Goal: Task Accomplishment & Management: Complete application form

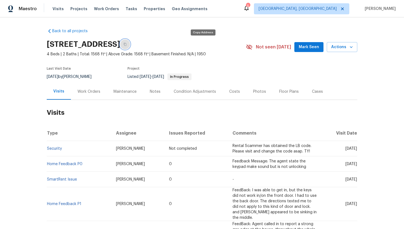
click at [127, 43] on icon "button" at bounding box center [125, 44] width 3 height 3
click at [315, 94] on div "Cases" at bounding box center [317, 92] width 11 height 6
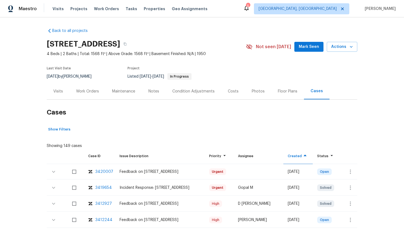
scroll to position [39, 0]
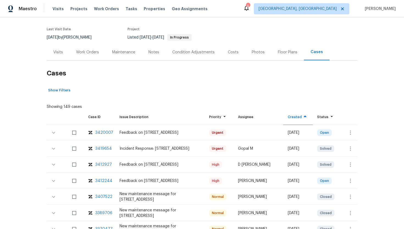
click at [104, 181] on div "3412244" at bounding box center [103, 181] width 17 height 6
click at [57, 56] on div "Visits" at bounding box center [58, 52] width 23 height 16
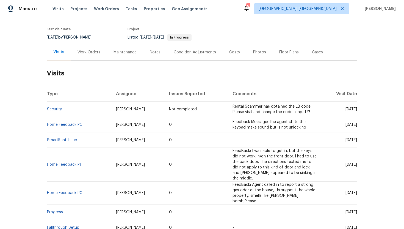
click at [93, 51] on div "Work Orders" at bounding box center [89, 53] width 23 height 6
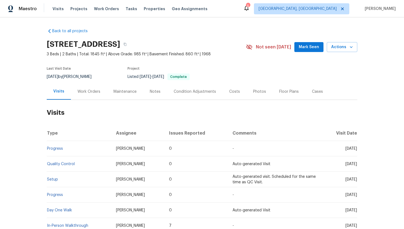
click at [321, 94] on div "Cases" at bounding box center [318, 91] width 24 height 16
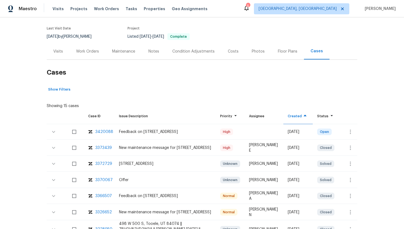
scroll to position [72, 0]
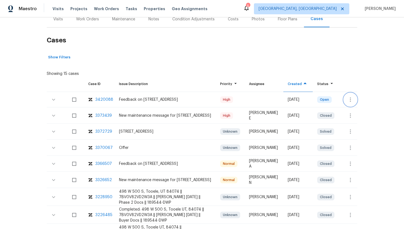
click at [349, 97] on icon "button" at bounding box center [350, 99] width 7 height 7
click at [353, 102] on li "Create a visit" at bounding box center [372, 99] width 57 height 9
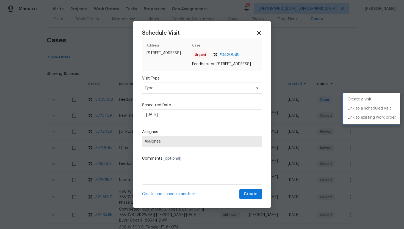
click at [201, 90] on div at bounding box center [202, 114] width 404 height 229
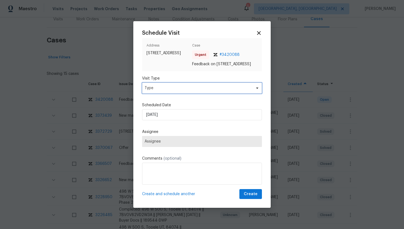
click at [199, 90] on span "Type" at bounding box center [198, 88] width 107 height 6
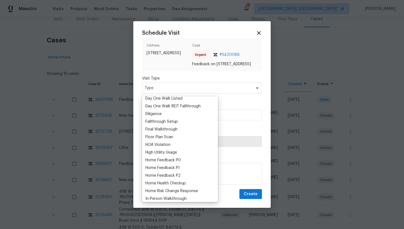
scroll to position [134, 0]
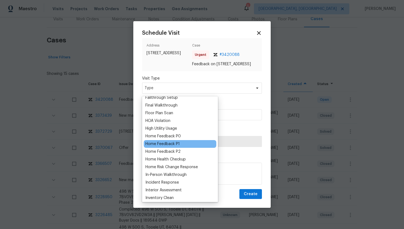
click at [177, 144] on div "Home Feedback P1" at bounding box center [162, 144] width 34 height 6
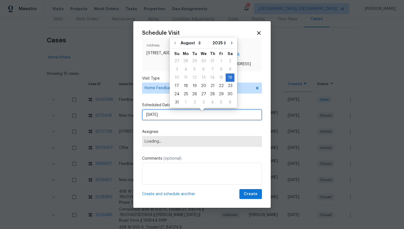
click at [173, 117] on input "8/16/2025" at bounding box center [202, 114] width 120 height 11
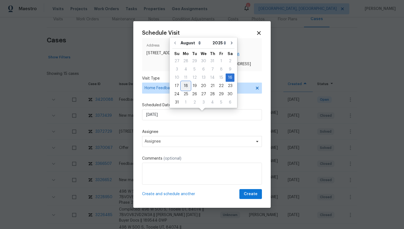
click at [186, 86] on div "18" at bounding box center [186, 86] width 9 height 8
type input "[DATE]"
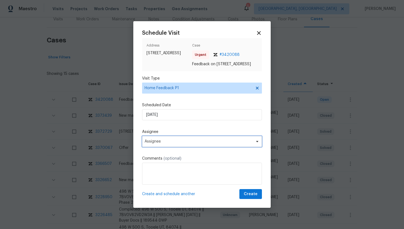
click at [171, 144] on span "Assignee" at bounding box center [199, 141] width 108 height 4
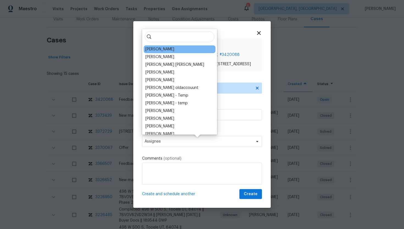
click at [163, 48] on div "Jaime Angulo" at bounding box center [159, 49] width 29 height 6
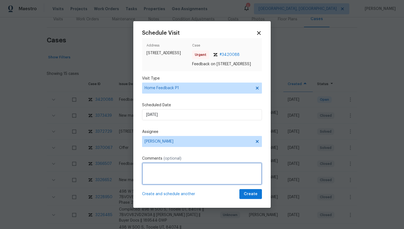
click at [154, 180] on textarea at bounding box center [202, 174] width 120 height 22
paste textarea "Feedback Message: the remote access and rotating code doesn't work"
type textarea "Feedback Message: the remote access and rotating code doesn't work"
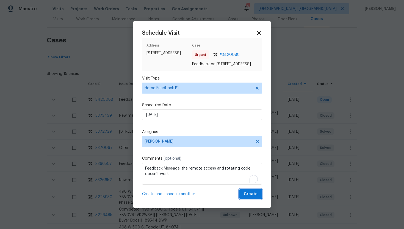
click at [254, 196] on span "Create" at bounding box center [251, 194] width 14 height 7
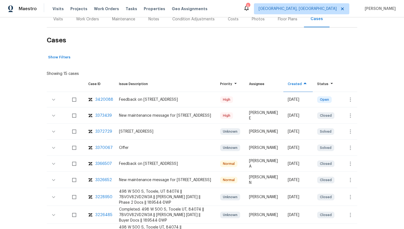
click at [58, 23] on div "Visits" at bounding box center [58, 19] width 23 height 16
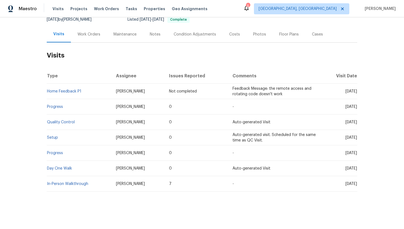
scroll to position [57, 0]
drag, startPoint x: 335, startPoint y: 106, endPoint x: 357, endPoint y: 108, distance: 22.1
click at [357, 108] on td "Mon, Jun 30 2025" at bounding box center [340, 106] width 36 height 15
copy span "Jun 30 2025"
click at [88, 32] on div "Work Orders" at bounding box center [89, 35] width 23 height 6
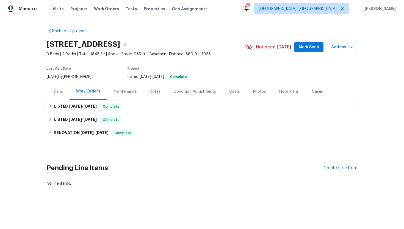
click at [92, 105] on span "7/29/25" at bounding box center [90, 106] width 13 height 4
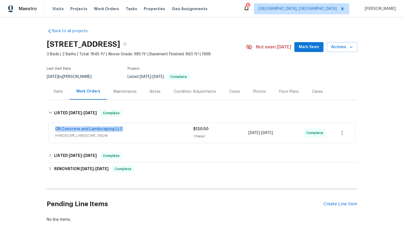
drag, startPoint x: 126, startPoint y: 129, endPoint x: 50, endPoint y: 130, distance: 76.2
click at [50, 130] on div "GR Concrete and Landscaping LLC HARDSCAPE_LANDSCAPE, SNOW $120.00 1 Repair 7/28…" at bounding box center [202, 133] width 307 height 20
copy link "GR Concrete and Landscaping LLC"
drag, startPoint x: 289, startPoint y: 132, endPoint x: 246, endPoint y: 131, distance: 42.9
click at [246, 131] on div "GR Concrete and Landscaping LLC HARDSCAPE_LANDSCAPE, SNOW $120.00 1 Repair 7/28…" at bounding box center [195, 132] width 281 height 13
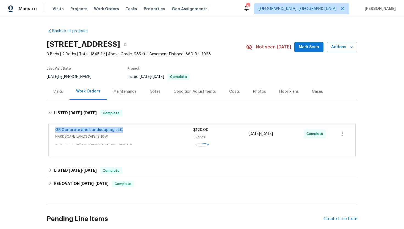
copy div "1 Repair 7/28/2025 - 7/29/2025"
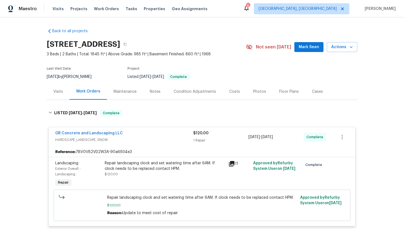
click at [60, 95] on div "Visits" at bounding box center [58, 91] width 23 height 16
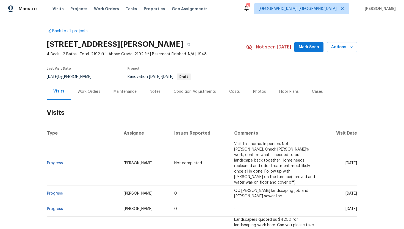
click at [93, 84] on div "Work Orders" at bounding box center [89, 91] width 36 height 16
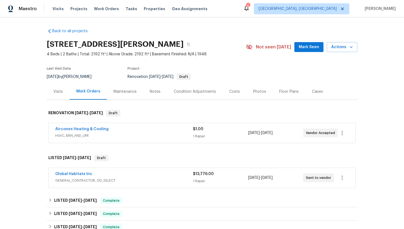
click at [134, 134] on span "HVAC, BRN_AND_LRR" at bounding box center [124, 136] width 138 height 6
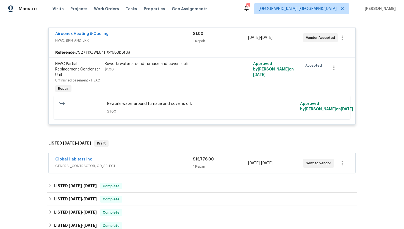
scroll to position [101, 0]
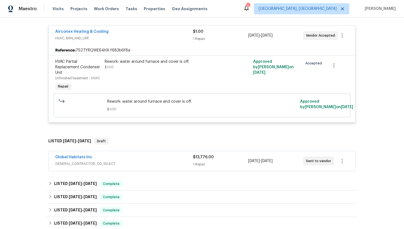
click at [148, 156] on div "Global Habitats Inc" at bounding box center [124, 157] width 138 height 7
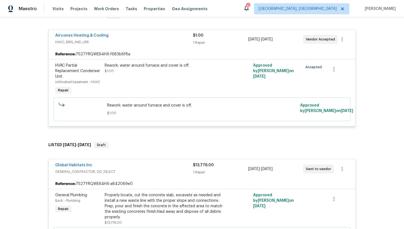
scroll to position [12, 0]
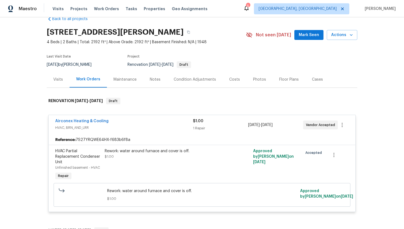
click at [60, 79] on div "Visits" at bounding box center [58, 80] width 10 height 6
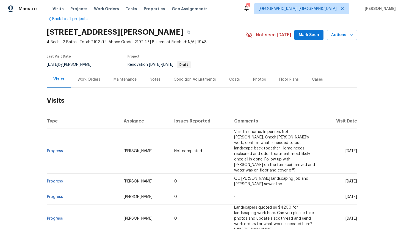
click at [346, 179] on span "[DATE]" at bounding box center [352, 181] width 12 height 4
drag, startPoint x: 335, startPoint y: 164, endPoint x: 356, endPoint y: 167, distance: 21.3
click at [356, 174] on td "[DATE]" at bounding box center [340, 181] width 34 height 15
copy span "Aug 14 2025"
click at [87, 79] on div "Work Orders" at bounding box center [89, 80] width 23 height 6
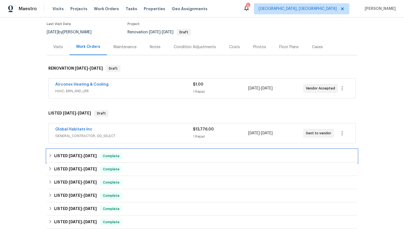
click at [105, 159] on div "Complete" at bounding box center [111, 156] width 22 height 7
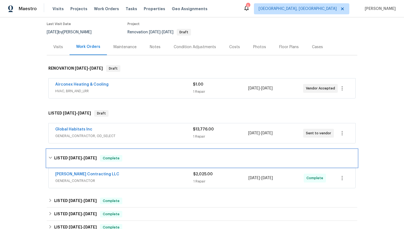
scroll to position [67, 0]
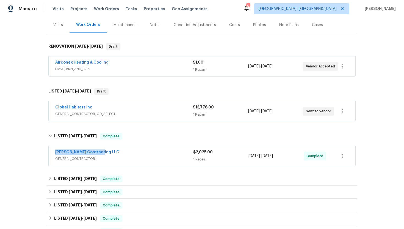
drag, startPoint x: 104, startPoint y: 154, endPoint x: 45, endPoint y: 153, distance: 58.6
click at [45, 153] on div "Back to all projects 1363 Edgewood Blvd, Berkley, MI 48072 4 Beds | 2 Baths | T…" at bounding box center [202, 122] width 404 height 211
copy link "Solano Contracting LLC"
drag, startPoint x: 287, startPoint y: 157, endPoint x: 246, endPoint y: 157, distance: 41.8
click at [246, 157] on div "Solano Contracting LLC GENERAL_CONTRACTOR $2,025.00 1 Repair 8/1/2025 - 8/1/202…" at bounding box center [195, 155] width 281 height 13
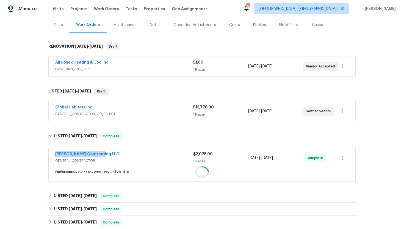
copy div "8/1/2025 - 8/1/2025"
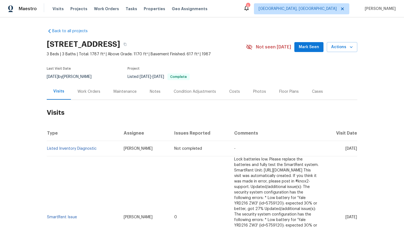
scroll to position [20, 0]
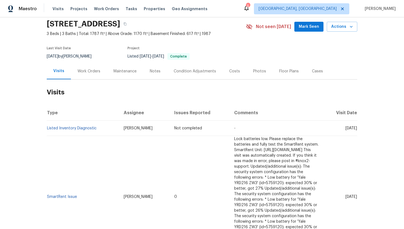
drag, startPoint x: 335, startPoint y: 180, endPoint x: 357, endPoint y: 180, distance: 22.0
click at [357, 195] on span "Fri, Jun 20 2025" at bounding box center [352, 197] width 12 height 4
copy span "Jun 20 2025"
click at [88, 73] on div "Work Orders" at bounding box center [89, 71] width 23 height 6
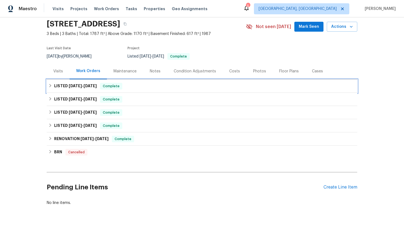
click at [94, 87] on span "6/4/25" at bounding box center [90, 86] width 13 height 4
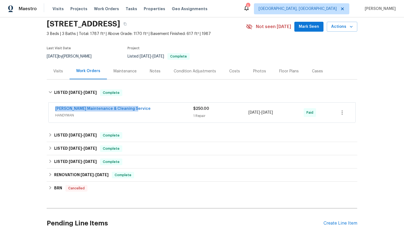
drag, startPoint x: 136, startPoint y: 108, endPoint x: 46, endPoint y: 111, distance: 90.3
click at [46, 111] on div "Back to all projects 204 Barrington Pl, Winston Salem, NC 27104 3 Beds | 3 Bath…" at bounding box center [202, 122] width 404 height 211
copy link "Baker's Maintenance & Cleaning Service"
drag, startPoint x: 284, startPoint y: 113, endPoint x: 248, endPoint y: 113, distance: 36.9
click at [247, 113] on div "Baker's Maintenance & Cleaning Service HANDYMAN $250.00 1 Repair 6/4/2025 - 6/4…" at bounding box center [195, 112] width 281 height 13
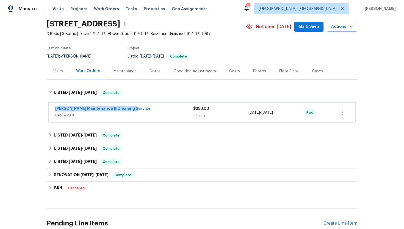
copy div "6/4/2025 - 6/4/2025"
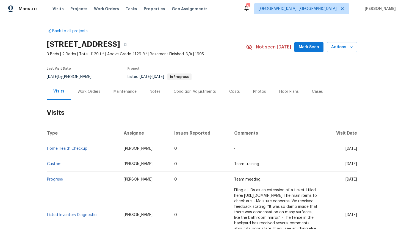
scroll to position [6, 0]
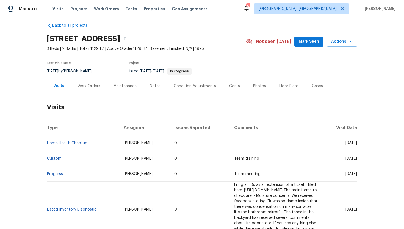
copy span "[DATE]"
drag, startPoint x: 335, startPoint y: 147, endPoint x: 357, endPoint y: 149, distance: 21.8
click at [357, 145] on span "[DATE]" at bounding box center [352, 143] width 12 height 4
click at [86, 88] on div "Work Orders" at bounding box center [89, 86] width 23 height 6
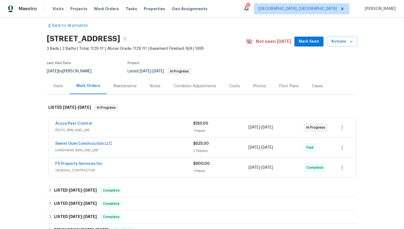
click at [106, 130] on span "PESTS, BRN_AND_LRR" at bounding box center [124, 130] width 138 height 6
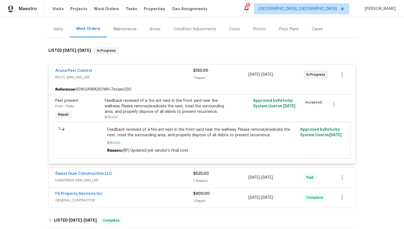
scroll to position [74, 0]
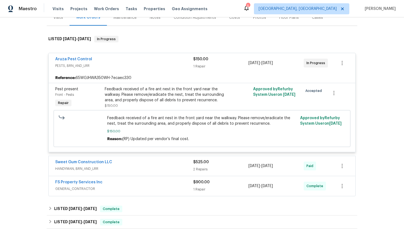
click at [134, 162] on div "Sweet Gum Construction LLC" at bounding box center [124, 162] width 138 height 7
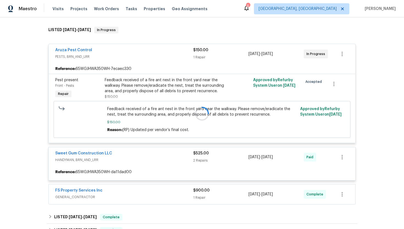
scroll to position [88, 0]
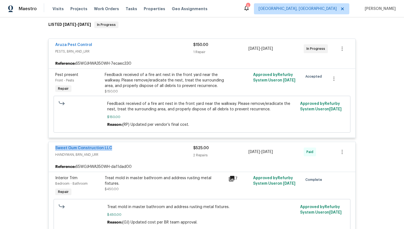
drag, startPoint x: 114, startPoint y: 148, endPoint x: 37, endPoint y: 147, distance: 76.5
click at [37, 147] on div "Back to all projects [STREET_ADDRESS] 3 Beds | 2 Baths | Total: 1129 ft² | Abov…" at bounding box center [202, 122] width 404 height 211
copy link "Sweet Gum Construction LLC"
click at [242, 153] on div "2 Repairs" at bounding box center [220, 155] width 55 height 6
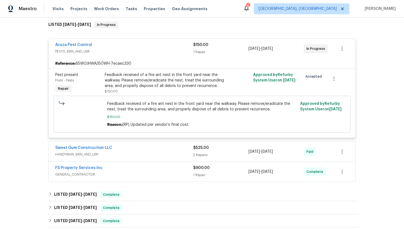
drag, startPoint x: 285, startPoint y: 152, endPoint x: 249, endPoint y: 153, distance: 36.6
click at [249, 153] on div "[DATE] - [DATE]" at bounding box center [276, 151] width 55 height 13
copy span "[DATE] - [DATE]"
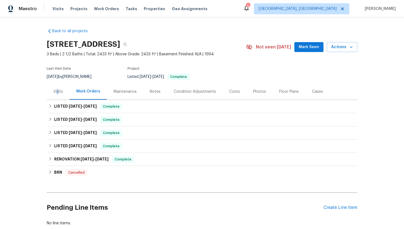
click at [58, 92] on div "Visits" at bounding box center [58, 92] width 10 height 6
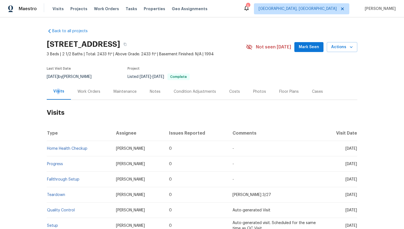
drag, startPoint x: 338, startPoint y: 149, endPoint x: 357, endPoint y: 151, distance: 19.7
click at [357, 151] on td "Mon, Jul 21 2025" at bounding box center [340, 148] width 36 height 15
copy span "Jul 21 2025"
click at [88, 89] on div "Work Orders" at bounding box center [89, 92] width 23 height 6
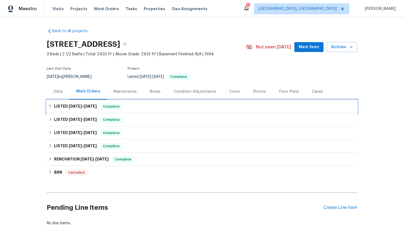
click at [94, 108] on span "7/24/25" at bounding box center [90, 106] width 13 height 4
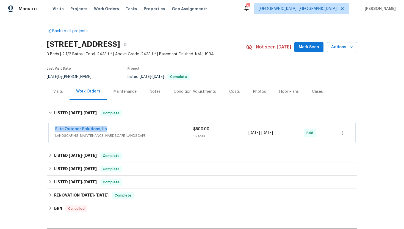
drag, startPoint x: 109, startPoint y: 129, endPoint x: 42, endPoint y: 129, distance: 67.9
click at [41, 129] on div "Back to all projects 1259 Blacksnake Rd, Stanley, NC 28164 3 Beds | 2 1/2 Baths…" at bounding box center [202, 122] width 404 height 211
copy link "Elite Outdoor Solutions, llc"
drag, startPoint x: 286, startPoint y: 133, endPoint x: 249, endPoint y: 133, distance: 37.1
click at [249, 133] on div "7/23/2025 - 7/24/2025" at bounding box center [276, 132] width 55 height 13
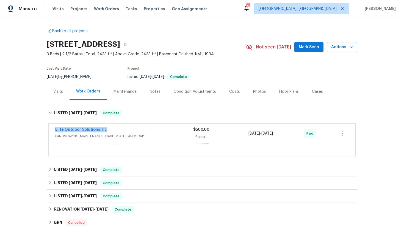
copy span "7/23/2025 - 7/24/2025"
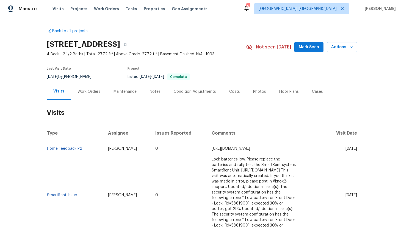
drag, startPoint x: 334, startPoint y: 149, endPoint x: 355, endPoint y: 152, distance: 20.5
click at [355, 152] on td "[DATE]" at bounding box center [329, 148] width 57 height 15
copy span "[DATE]"
click at [81, 95] on div "Work Orders" at bounding box center [89, 91] width 36 height 16
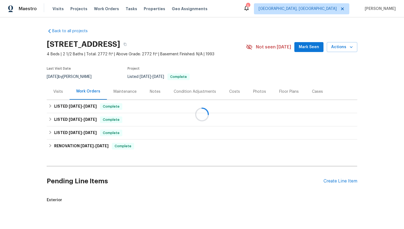
click at [90, 106] on div at bounding box center [202, 114] width 404 height 229
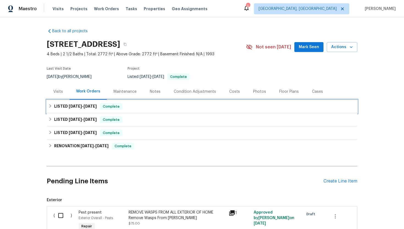
click at [108, 106] on span "Complete" at bounding box center [111, 107] width 21 height 6
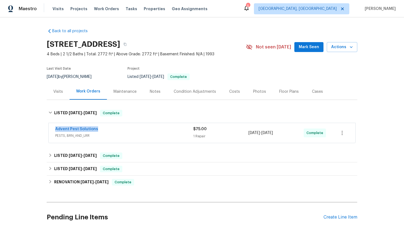
drag, startPoint x: 101, startPoint y: 129, endPoint x: 51, endPoint y: 128, distance: 49.2
click at [51, 128] on div "Advent Pest Solutions PESTS, BRN_AND_LRR $75.00 1 Repair [DATE] - [DATE] Comple…" at bounding box center [202, 133] width 307 height 20
copy link "Advent Pest Solutions"
click at [135, 138] on span "PESTS, BRN_AND_LRR" at bounding box center [124, 136] width 138 height 6
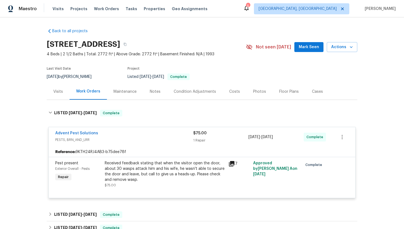
drag, startPoint x: 288, startPoint y: 138, endPoint x: 246, endPoint y: 137, distance: 41.8
click at [246, 137] on div "Advent Pest Solutions PESTS, BRN_AND_LRR $75.00 1 Repair 8/3/2025 - 8/4/2025 Co…" at bounding box center [195, 136] width 281 height 13
copy div "1 Repair 8/3/2025 - 8/4/2025"
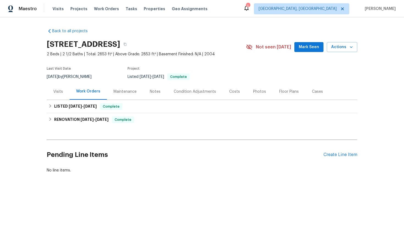
click at [55, 89] on div "Visits" at bounding box center [58, 92] width 10 height 6
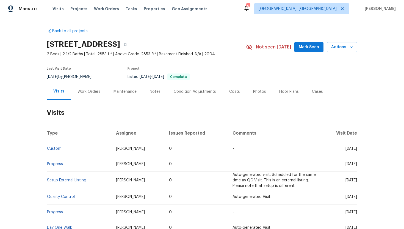
drag, startPoint x: 336, startPoint y: 149, endPoint x: 357, endPoint y: 150, distance: 20.9
click at [357, 150] on span "Mon, Mar 17 2025" at bounding box center [352, 149] width 12 height 4
copy span "Mar 17 2025"
click at [91, 92] on div "Work Orders" at bounding box center [89, 92] width 23 height 6
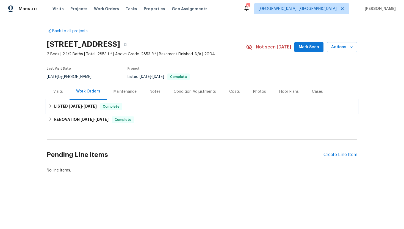
click at [95, 107] on span "6/12/25" at bounding box center [90, 106] width 13 height 4
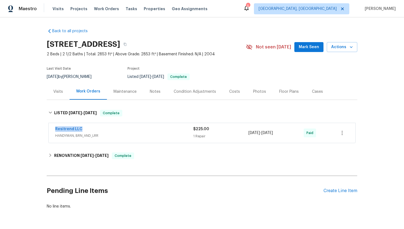
drag, startPoint x: 98, startPoint y: 128, endPoint x: 43, endPoint y: 129, distance: 54.7
click at [43, 129] on div "Back to all projects 12446 W Bajada Rd, Peoria, AZ 85383 2 Beds | 2 1/2 Baths |…" at bounding box center [202, 122] width 404 height 211
copy link "Resitrend LLC"
drag, startPoint x: 291, startPoint y: 132, endPoint x: 245, endPoint y: 134, distance: 45.4
click at [245, 134] on div "Resitrend LLC HANDYMAN, BRN_AND_LRR $225.00 1 Repair 6/10/2025 - 6/12/2025 Paid" at bounding box center [195, 132] width 281 height 13
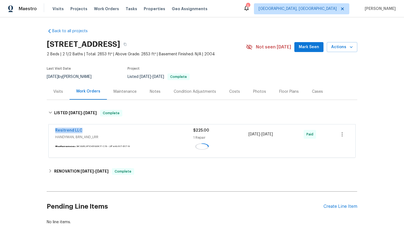
copy div "6/10/2025 - 6/12/2025"
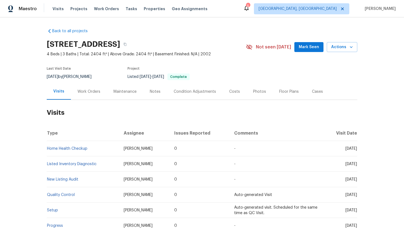
drag, startPoint x: 144, startPoint y: 150, endPoint x: 116, endPoint y: 147, distance: 28.4
click at [119, 147] on td "RonDerrick Jackson" at bounding box center [144, 148] width 51 height 15
copy span "RonDerrick Jackson"
drag, startPoint x: 336, startPoint y: 148, endPoint x: 356, endPoint y: 150, distance: 21.0
click at [356, 150] on span "Thu, Aug 14 2025" at bounding box center [352, 149] width 12 height 4
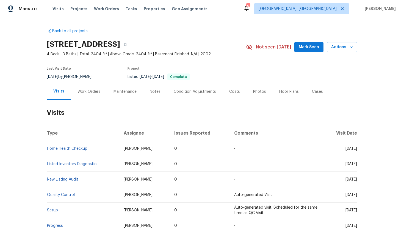
copy span "Aug 14 2025"
click at [89, 89] on div "Work Orders" at bounding box center [89, 91] width 36 height 16
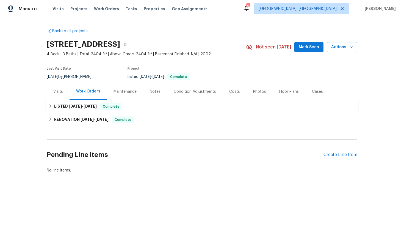
click at [95, 109] on div "LISTED 5/9/25 - 5/15/25 Complete" at bounding box center [202, 106] width 311 height 13
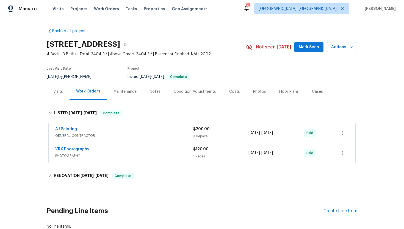
drag, startPoint x: 88, startPoint y: 131, endPoint x: 78, endPoint y: 132, distance: 10.2
click at [84, 130] on div "AJ Painting" at bounding box center [124, 129] width 138 height 7
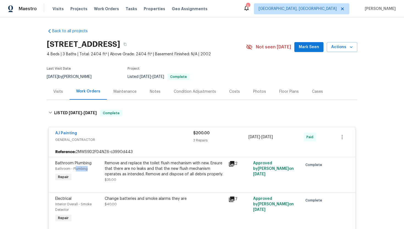
drag, startPoint x: 99, startPoint y: 171, endPoint x: 76, endPoint y: 171, distance: 23.4
click at [76, 171] on div "Bathroom - Plumbing" at bounding box center [78, 169] width 46 height 6
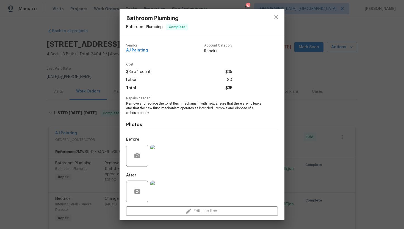
click at [24, 156] on div "Bathroom Plumbing Bathroom - Plumbing Complete Vendor AJ Painting Account Categ…" at bounding box center [202, 114] width 404 height 229
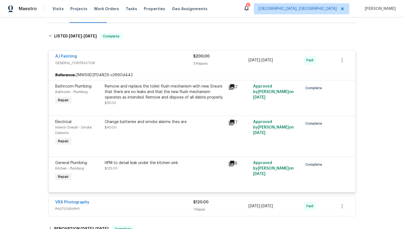
scroll to position [122, 0]
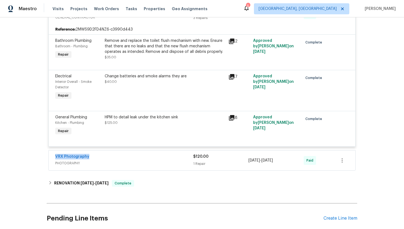
drag, startPoint x: 94, startPoint y: 158, endPoint x: 53, endPoint y: 158, distance: 41.0
click at [53, 158] on div "VRX Photography PHOTOGRAPHY $120.00 1 Repair 5/14/2025 - 5/15/2025 Paid" at bounding box center [202, 160] width 307 height 20
copy link "VRX Photography"
drag, startPoint x: 290, startPoint y: 162, endPoint x: 248, endPoint y: 161, distance: 41.8
click at [248, 161] on div "VRX Photography PHOTOGRAPHY $120.00 1 Repair 5/14/2025 - 5/15/2025 Paid" at bounding box center [195, 160] width 281 height 13
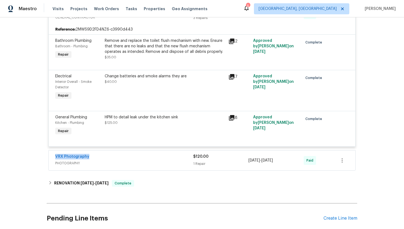
copy div "5/14/2025 - 5/15/2025"
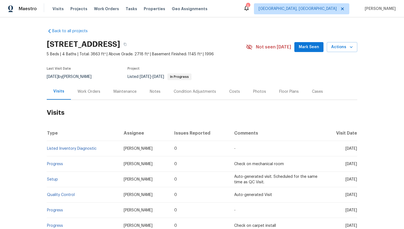
click at [99, 92] on div "Work Orders" at bounding box center [89, 92] width 23 height 6
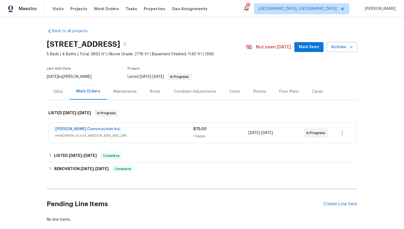
click at [122, 136] on span "HANDYMAN, GLASS_WINDOW, BRN_AND_LRR" at bounding box center [124, 136] width 138 height 6
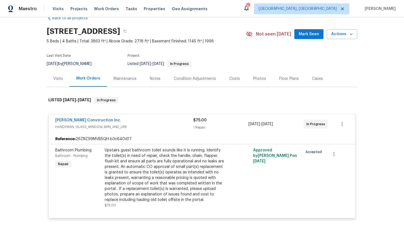
scroll to position [38, 0]
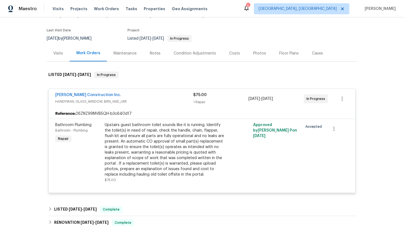
click at [63, 52] on div "Visits" at bounding box center [58, 53] width 23 height 16
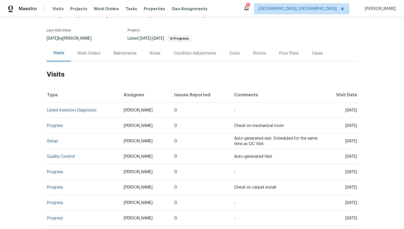
drag, startPoint x: 336, startPoint y: 111, endPoint x: 357, endPoint y: 112, distance: 21.8
click at [357, 112] on td "Tue, Aug 12 2025" at bounding box center [340, 110] width 34 height 15
copy span "Aug 12 2025"
click at [89, 58] on div "Work Orders" at bounding box center [89, 53] width 36 height 16
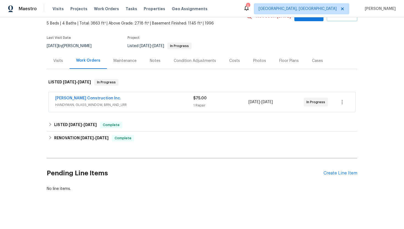
scroll to position [31, 0]
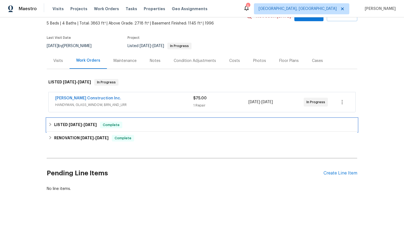
click at [97, 126] on span "7/28/25" at bounding box center [90, 125] width 13 height 4
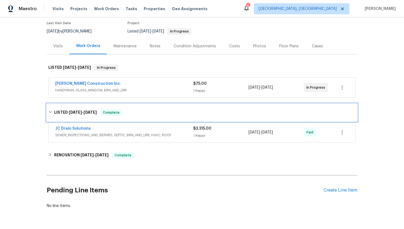
scroll to position [46, 0]
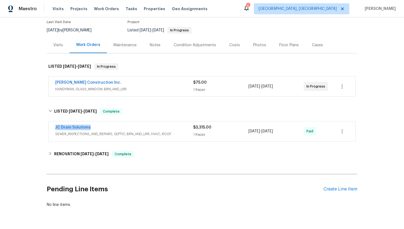
drag, startPoint x: 96, startPoint y: 127, endPoint x: 53, endPoint y: 130, distance: 43.0
click at [53, 130] on div "JC Drain Solutions SEWER_INSPECTIONS_AND_REPAIRS, SEPTIC, BRN_AND_LRR, HVAC, RO…" at bounding box center [202, 131] width 307 height 20
copy link "JC Drain Solutions"
drag, startPoint x: 286, startPoint y: 133, endPoint x: 234, endPoint y: 133, distance: 52.0
click at [234, 133] on div "JC Drain Solutions SEWER_INSPECTIONS_AND_REPAIRS, SEPTIC, BRN_AND_LRR, HVAC, RO…" at bounding box center [195, 131] width 281 height 13
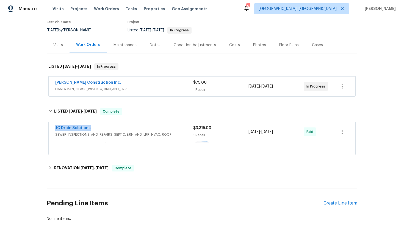
copy div "7/18/2025 - 7/18/2025"
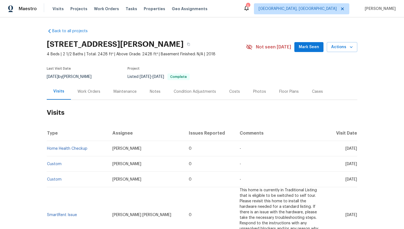
click at [86, 91] on div "Work Orders" at bounding box center [89, 92] width 23 height 6
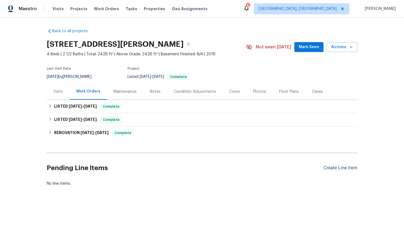
click at [337, 166] on div "Create Line Item" at bounding box center [341, 167] width 34 height 5
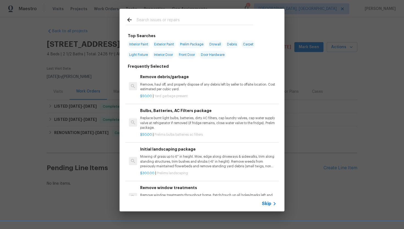
click at [98, 77] on div "Top Searches Interior Paint Exterior Paint Prelim Package Drywall Debris Carpet…" at bounding box center [202, 110] width 404 height 220
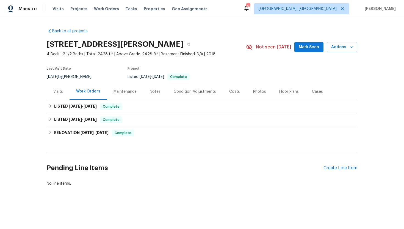
click at [60, 93] on div "Visits" at bounding box center [58, 92] width 10 height 6
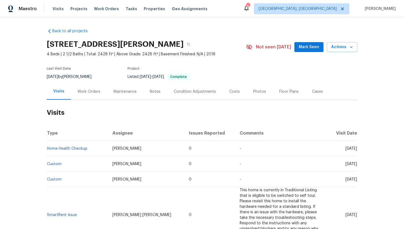
drag, startPoint x: 336, startPoint y: 149, endPoint x: 356, endPoint y: 151, distance: 20.4
click at [356, 151] on td "[DATE]" at bounding box center [343, 148] width 29 height 15
copy span "[DATE]"
click at [87, 94] on div "Work Orders" at bounding box center [89, 92] width 23 height 6
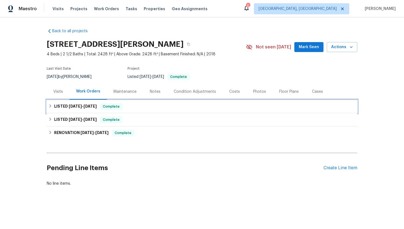
click at [91, 109] on h6 "LISTED [DATE] - [DATE]" at bounding box center [75, 106] width 43 height 7
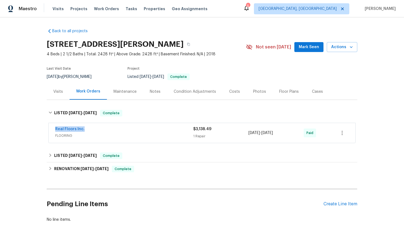
drag, startPoint x: 94, startPoint y: 131, endPoint x: 37, endPoint y: 130, distance: 56.4
click at [37, 130] on div "Back to all projects [STREET_ADDRESS][PERSON_NAME] 4 Beds | 2 1/2 Baths | Total…" at bounding box center [202, 122] width 404 height 211
copy link "Real Floors Inc."
drag, startPoint x: 291, startPoint y: 133, endPoint x: 230, endPoint y: 133, distance: 61.1
click at [230, 133] on div "Real Floors Inc. FLOORING $3,138.49 1 Repair [DATE] - [DATE] Paid" at bounding box center [195, 132] width 281 height 13
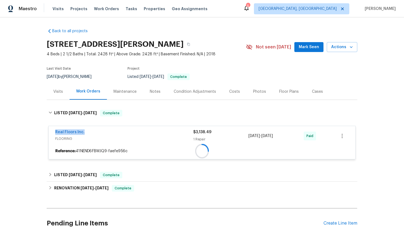
copy div "1 Repair [DATE] - [DATE]"
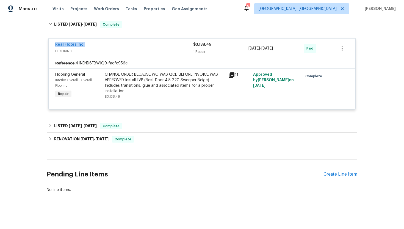
scroll to position [90, 0]
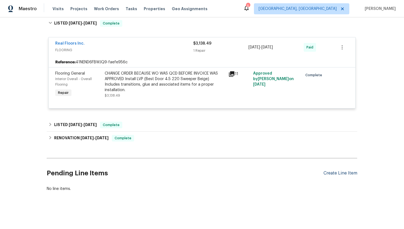
click at [342, 172] on div "Create Line Item" at bounding box center [341, 173] width 34 height 5
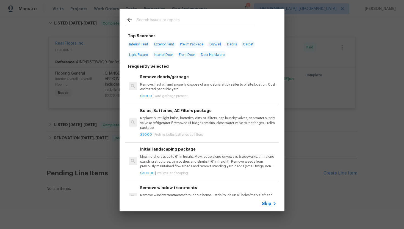
click at [265, 200] on div "Skip" at bounding box center [202, 203] width 165 height 15
click at [265, 202] on span "Skip" at bounding box center [266, 204] width 9 height 6
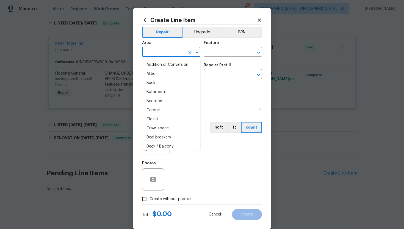
click at [154, 54] on input "text" at bounding box center [163, 52] width 43 height 9
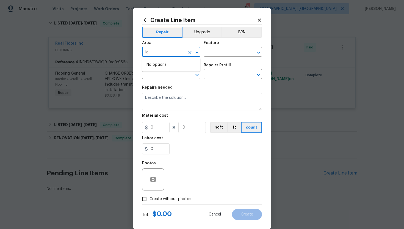
type input "l"
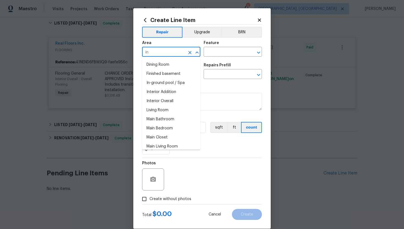
type input "i"
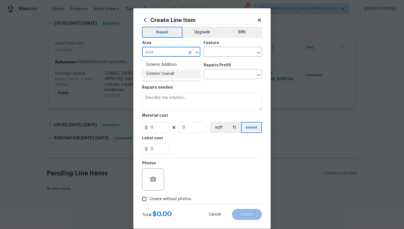
click at [171, 76] on li "Exterior Overall" at bounding box center [171, 73] width 58 height 9
type input "Exterior Overall"
click at [220, 55] on input "text" at bounding box center [225, 52] width 43 height 9
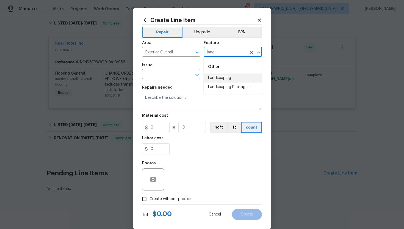
click at [230, 78] on li "Landscaping" at bounding box center [233, 77] width 58 height 9
type input "Landscaping"
click at [169, 73] on input "text" at bounding box center [163, 74] width 43 height 9
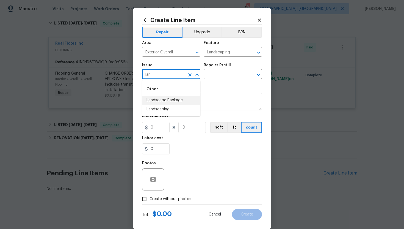
click at [175, 99] on li "Landscape Package" at bounding box center [171, 100] width 58 height 9
type input "Landscape Package"
click at [218, 75] on input "text" at bounding box center [225, 74] width 43 height 9
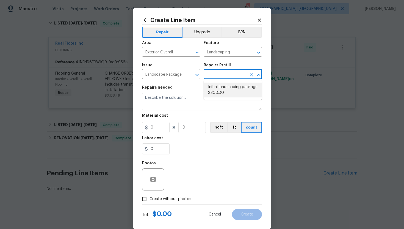
click at [222, 88] on li "Initial landscaping package $300.00" at bounding box center [233, 90] width 58 height 15
type input "Home Readiness Packages"
type input "Initial landscaping package $300.00"
type textarea "Mowing of grass up to 6" in height. Mow, edge along driveways & sidewalks, trim…"
type input "300"
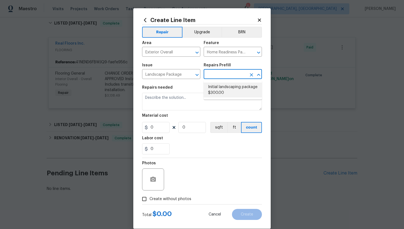
type input "1"
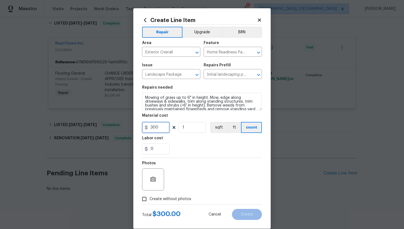
drag, startPoint x: 160, startPoint y: 128, endPoint x: 151, endPoint y: 128, distance: 9.1
click at [151, 128] on input "300" at bounding box center [156, 127] width 28 height 11
type input "75"
click at [141, 201] on input "Create without photos" at bounding box center [144, 199] width 10 height 10
checkbox input "true"
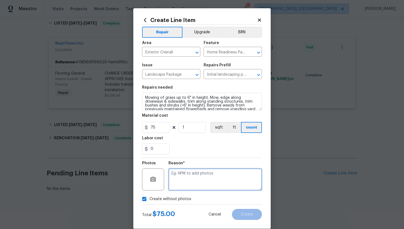
click at [181, 182] on textarea at bounding box center [216, 179] width 94 height 22
type textarea "N/A"
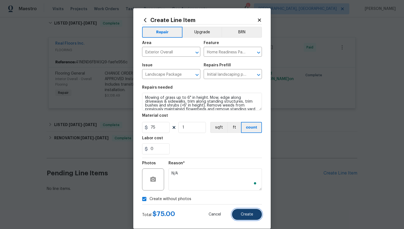
click at [239, 213] on button "Create" at bounding box center [247, 214] width 30 height 11
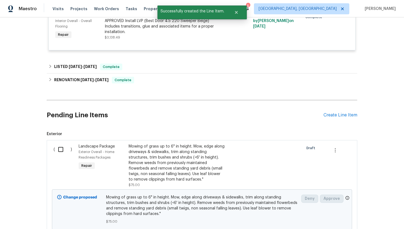
scroll to position [157, 0]
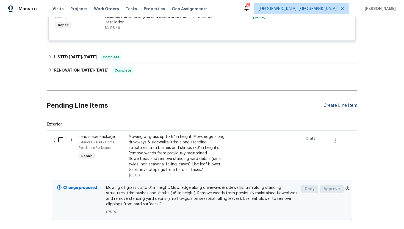
click at [342, 108] on div "Create Line Item" at bounding box center [341, 105] width 34 height 5
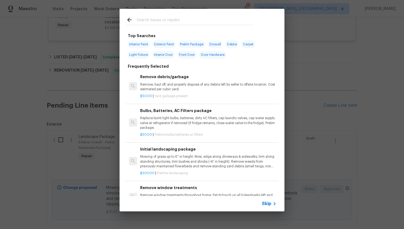
click at [269, 204] on span "Skip" at bounding box center [266, 204] width 9 height 6
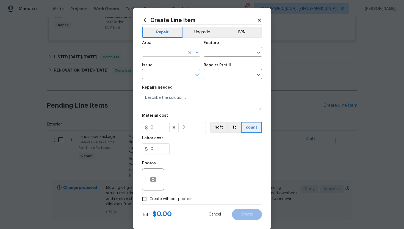
click at [154, 55] on input "text" at bounding box center [163, 52] width 43 height 9
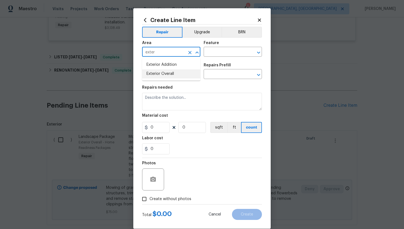
click at [160, 75] on li "Exterior Overall" at bounding box center [171, 73] width 58 height 9
type input "Exterior Overall"
click at [218, 53] on input "text" at bounding box center [225, 52] width 43 height 9
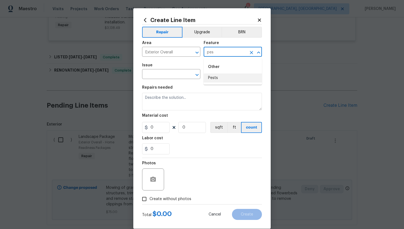
click at [219, 78] on li "Pests" at bounding box center [233, 77] width 58 height 9
type input "Pests"
click at [181, 76] on input "text" at bounding box center [163, 74] width 43 height 9
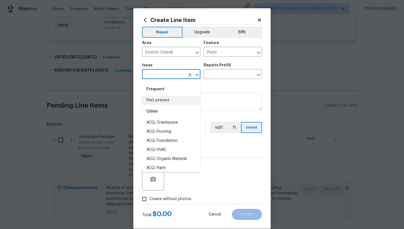
click at [174, 97] on li "Pest present" at bounding box center [171, 100] width 58 height 9
type input "Pest present"
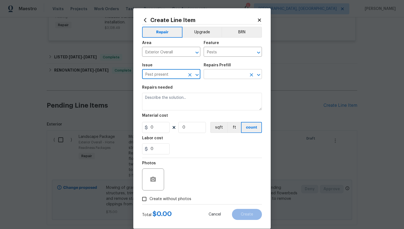
click at [211, 74] on input "text" at bounding box center [225, 74] width 43 height 9
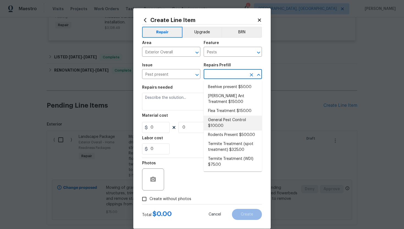
click at [230, 121] on li "General Pest Control $100.00" at bounding box center [233, 123] width 58 height 15
type input "General Pest Control $100.00"
type textarea "General pest treatment for active pest/insect infestation - non termite"
type input "100"
type input "1"
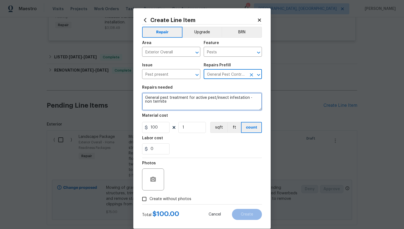
click at [169, 101] on textarea "General pest treatment for active pest/insect infestation - non termite" at bounding box center [202, 102] width 120 height 18
drag, startPoint x: 169, startPoint y: 101, endPoint x: 249, endPoint y: 98, distance: 79.8
click at [249, 98] on textarea "General pest treatment for active pest/insect infestation - non termite" at bounding box center [202, 102] width 120 height 18
paste textarea "snakes because of this"
drag, startPoint x: 193, startPoint y: 101, endPoint x: 160, endPoint y: 102, distance: 33.8
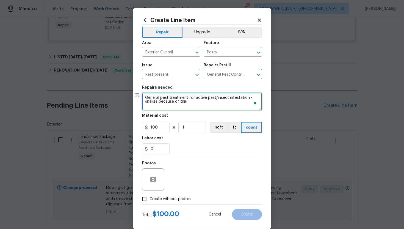
click at [160, 102] on textarea "General pest treatment for active pest/insect infestation -snakes because of th…" at bounding box center [202, 102] width 120 height 18
type textarea "General pest treatment for active pest/insect infestation -snakes in the proper…"
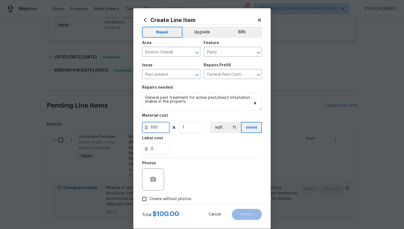
drag, startPoint x: 154, startPoint y: 127, endPoint x: 146, endPoint y: 127, distance: 8.0
click at [146, 127] on div "100" at bounding box center [156, 127] width 28 height 11
type input "1"
click at [257, 18] on icon at bounding box center [259, 20] width 5 height 5
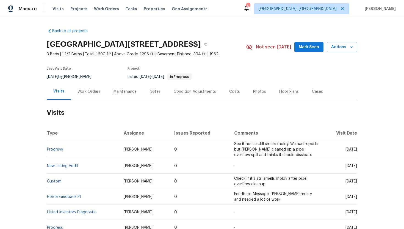
click at [95, 95] on div "Work Orders" at bounding box center [89, 91] width 36 height 16
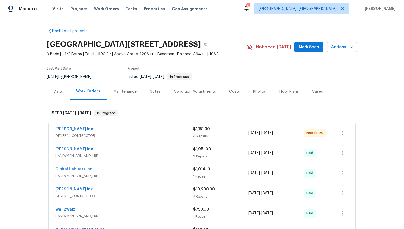
click at [137, 134] on span "GENERAL_CONTRACTOR" at bounding box center [124, 136] width 138 height 6
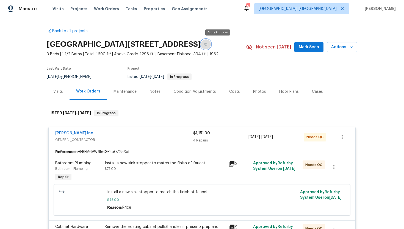
click at [211, 46] on button "button" at bounding box center [206, 44] width 10 height 10
click at [56, 99] on div "Visits" at bounding box center [58, 91] width 23 height 16
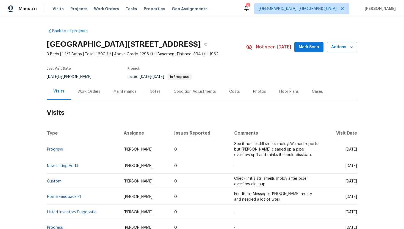
drag, startPoint x: 336, startPoint y: 149, endPoint x: 357, endPoint y: 149, distance: 21.7
click at [357, 149] on span "Fri, Aug 15 2025" at bounding box center [352, 149] width 12 height 4
copy span "Aug 15 2025"
click at [92, 90] on div "Work Orders" at bounding box center [89, 92] width 23 height 6
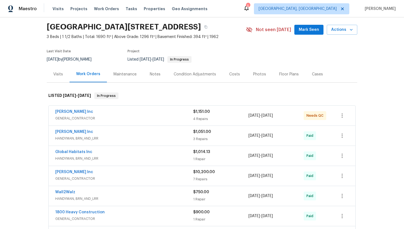
scroll to position [40, 0]
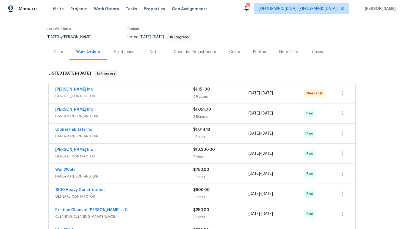
click at [128, 119] on div "Michael Radney Inc HANDYMAN, BRN_AND_LRR" at bounding box center [124, 113] width 138 height 13
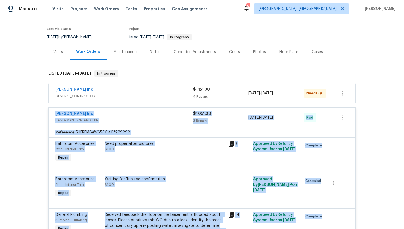
drag, startPoint x: 95, startPoint y: 114, endPoint x: 54, endPoint y: 114, distance: 40.7
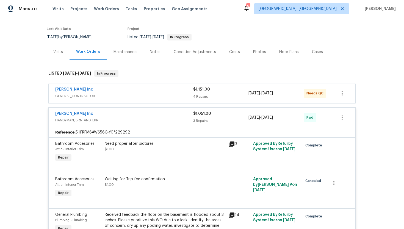
click at [107, 115] on div "Michael Radney Inc" at bounding box center [124, 114] width 138 height 7
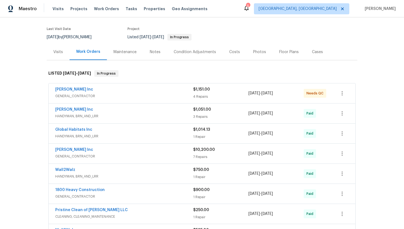
drag, startPoint x: 95, startPoint y: 108, endPoint x: 55, endPoint y: 108, distance: 40.4
click at [55, 108] on div "Michael Radney Inc HANDYMAN, BRN_AND_LRR $1,051.00 3 Repairs 5/7/2025 - 5/9/202…" at bounding box center [202, 113] width 307 height 20
copy link "Michael Radney Inc"
drag, startPoint x: 288, startPoint y: 115, endPoint x: 231, endPoint y: 115, distance: 57.2
click at [231, 115] on div "Michael Radney Inc HANDYMAN, BRN_AND_LRR $1,051.00 3 Repairs 5/7/2025 - 5/9/202…" at bounding box center [195, 113] width 281 height 13
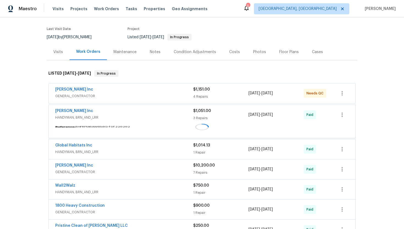
copy div "5/7/2025 - 5/9/2025"
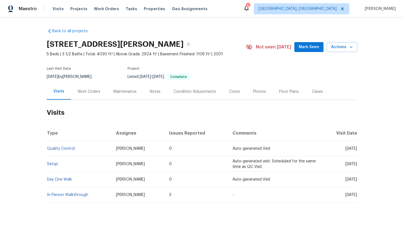
drag, startPoint x: 338, startPoint y: 149, endPoint x: 353, endPoint y: 149, distance: 15.1
click at [354, 149] on span "[DATE]" at bounding box center [352, 149] width 12 height 4
drag, startPoint x: 338, startPoint y: 148, endPoint x: 358, endPoint y: 150, distance: 20.0
click at [358, 150] on div "Back to all projects [STREET_ADDRESS] 5 Beds | 3 1/2 Baths | Total: 4030 ft² | …" at bounding box center [202, 122] width 404 height 211
copy span "[DATE]"
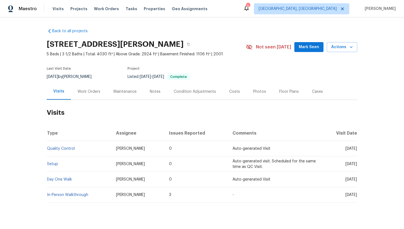
click at [93, 90] on div "Work Orders" at bounding box center [89, 92] width 23 height 6
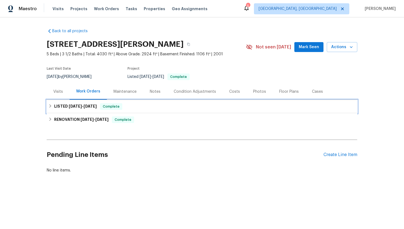
click at [94, 106] on span "8/11/25" at bounding box center [90, 106] width 13 height 4
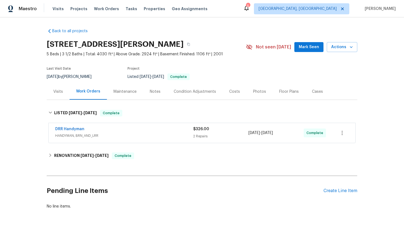
drag, startPoint x: 94, startPoint y: 130, endPoint x: 32, endPoint y: 132, distance: 62.5
click at [32, 132] on div "Back to all projects 12089 Red Hawk Dr, Fishers, IN 46037 5 Beds | 3 1/2 Baths …" at bounding box center [202, 122] width 404 height 211
drag, startPoint x: 87, startPoint y: 130, endPoint x: 50, endPoint y: 128, distance: 37.4
click at [50, 128] on div "DRR Handyman HANDYMAN, BRN_AND_LRR $326.00 2 Repairs 8/8/2025 - 8/11/2025 Compl…" at bounding box center [202, 133] width 307 height 20
copy link "DRR Handyman"
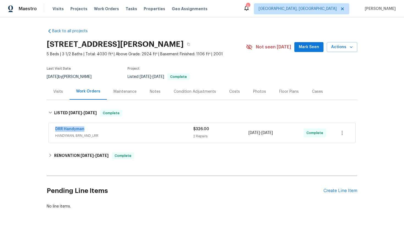
drag, startPoint x: 286, startPoint y: 133, endPoint x: 246, endPoint y: 133, distance: 39.9
click at [246, 133] on div "DRR Handyman HANDYMAN, BRN_AND_LRR $326.00 2 Repairs 8/8/2025 - 8/11/2025 Compl…" at bounding box center [195, 132] width 281 height 13
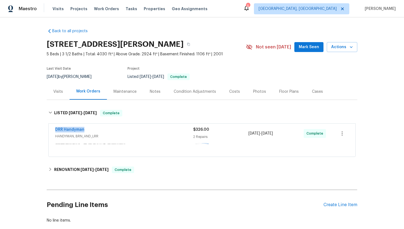
copy div "2 Repairs 8/8/2025 - 8/11/2025"
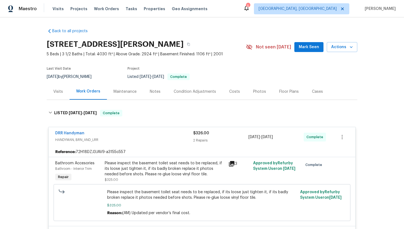
click at [53, 97] on div "Visits" at bounding box center [58, 91] width 23 height 16
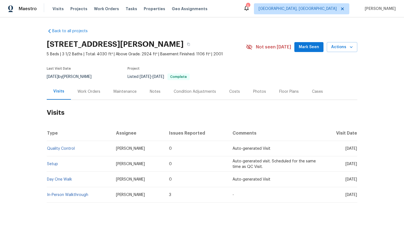
click at [317, 95] on div "Cases" at bounding box center [318, 91] width 24 height 16
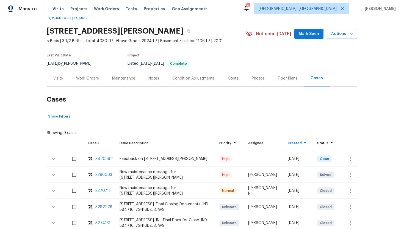
scroll to position [29, 0]
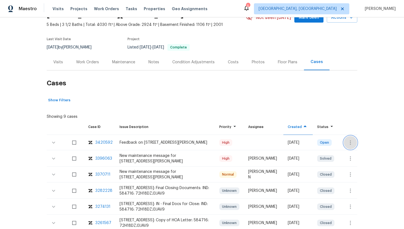
click at [356, 144] on button "button" at bounding box center [350, 142] width 13 height 13
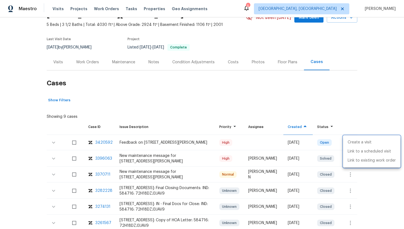
click at [101, 159] on div at bounding box center [202, 114] width 404 height 229
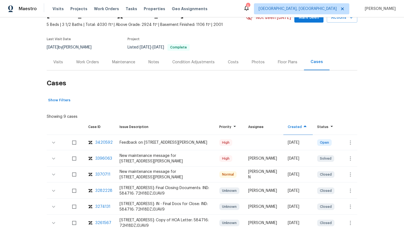
click at [102, 159] on div "3396063" at bounding box center [103, 159] width 17 height 6
click at [64, 64] on div "Visits" at bounding box center [58, 62] width 23 height 16
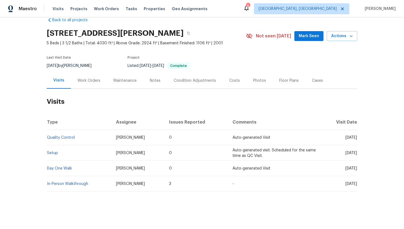
scroll to position [11, 0]
click at [319, 81] on div "Cases" at bounding box center [317, 81] width 11 height 6
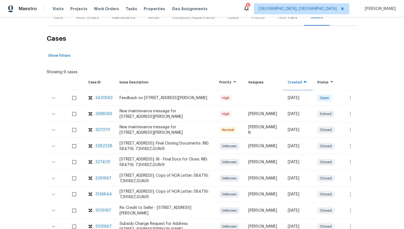
scroll to position [74, 0]
click at [350, 98] on icon "button" at bounding box center [350, 97] width 1 height 4
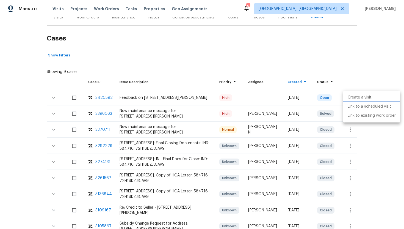
click at [351, 104] on li "Link to a scheduled visit" at bounding box center [372, 106] width 57 height 9
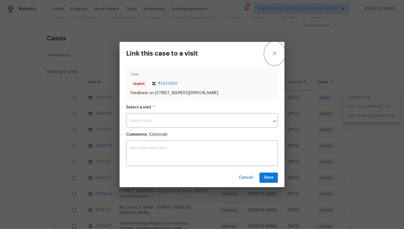
click at [274, 54] on icon "close" at bounding box center [274, 53] width 7 height 7
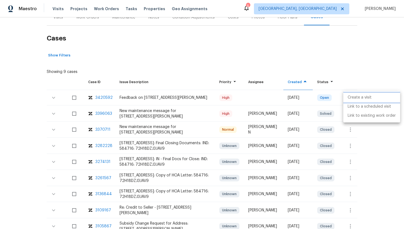
click at [353, 94] on li "Create a visit" at bounding box center [372, 97] width 57 height 9
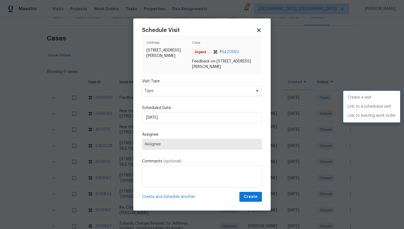
click at [183, 92] on div at bounding box center [202, 114] width 404 height 229
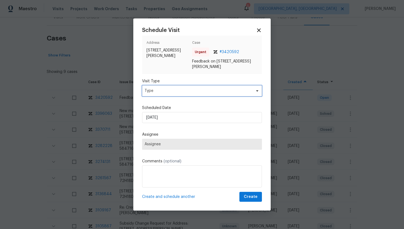
click at [180, 92] on span "Type" at bounding box center [198, 91] width 107 height 6
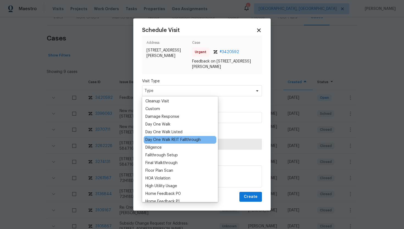
scroll to position [111, 0]
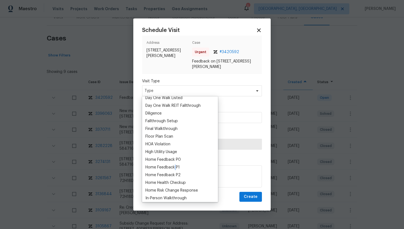
click at [175, 165] on div "Home Feedback P1" at bounding box center [162, 167] width 34 height 6
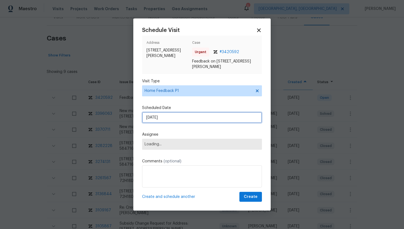
click at [174, 119] on input "8/16/2025" at bounding box center [202, 117] width 120 height 11
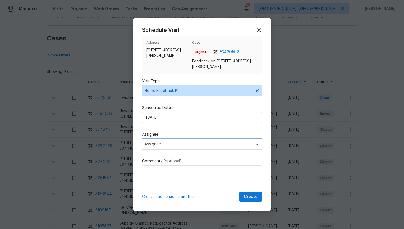
click at [176, 147] on span "Assignee" at bounding box center [202, 144] width 120 height 11
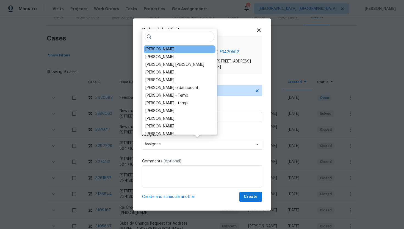
click at [166, 50] on div "Isaul Martinez" at bounding box center [159, 49] width 29 height 6
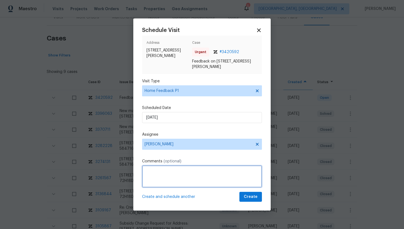
click at [163, 166] on textarea at bounding box center [202, 176] width 120 height 22
paste textarea "Feedback Message: buyer was unable to get in as remote unlock and rotating code…"
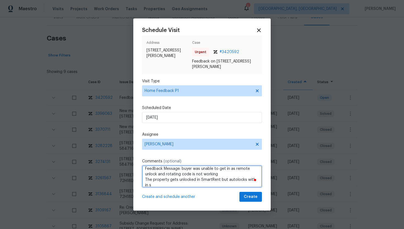
scroll to position [2, 0]
type textarea "Feedback Message: buyer was unable to get in as remote unlock and rotating code…"
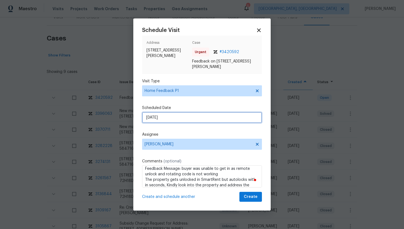
click at [182, 116] on input "8/16/2025" at bounding box center [202, 117] width 120 height 11
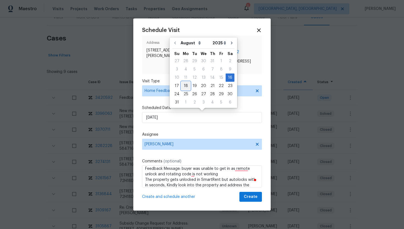
click at [186, 87] on div "18" at bounding box center [186, 86] width 9 height 8
type input "8/18/2025"
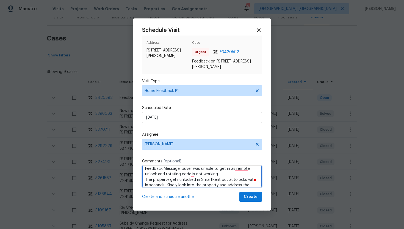
click at [243, 169] on textarea "Feedback Message: buyer was unable to get in as remote unlock and rotating code…" at bounding box center [202, 176] width 120 height 22
type textarea "Feedback Message: buyer was unable to get in as the remote unlock and rotating …"
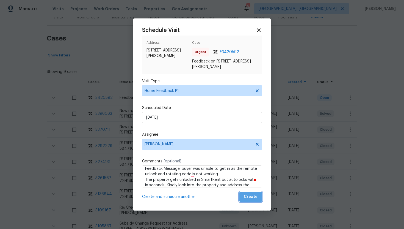
click at [251, 194] on span "Create" at bounding box center [251, 196] width 14 height 7
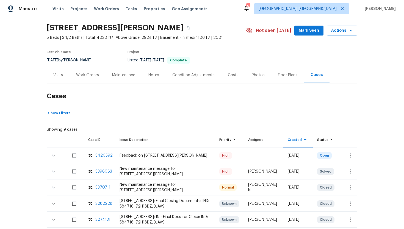
scroll to position [0, 0]
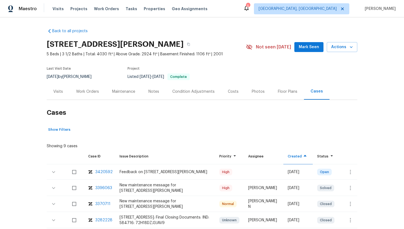
click at [62, 87] on div "Visits" at bounding box center [58, 91] width 23 height 16
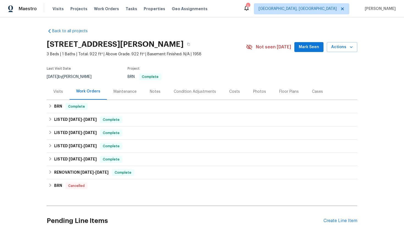
click at [85, 91] on div "Work Orders" at bounding box center [88, 92] width 24 height 6
click at [65, 94] on div "Visits" at bounding box center [58, 91] width 23 height 16
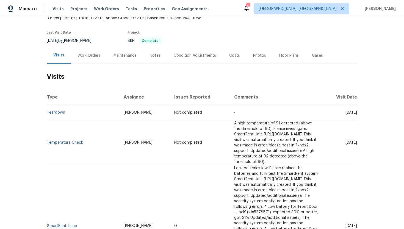
scroll to position [69, 0]
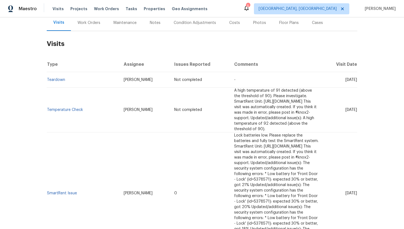
click at [93, 26] on div "Work Orders" at bounding box center [89, 23] width 36 height 16
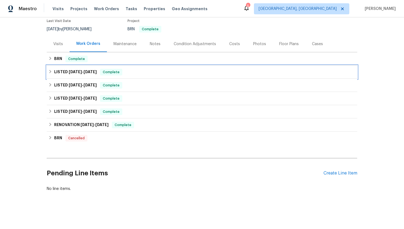
click at [97, 69] on h6 "LISTED [DATE] - [DATE]" at bounding box center [75, 72] width 43 height 7
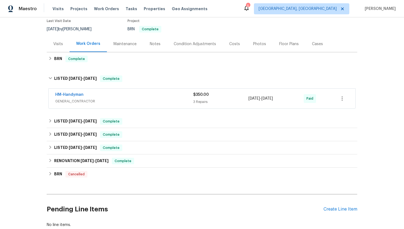
click at [114, 95] on div "HM-Handyman" at bounding box center [124, 95] width 138 height 7
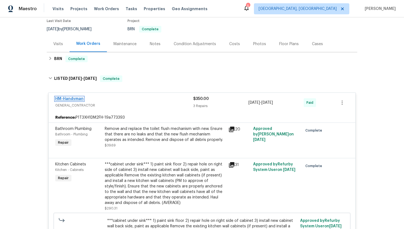
click at [75, 98] on link "HM-Handyman" at bounding box center [69, 99] width 28 height 4
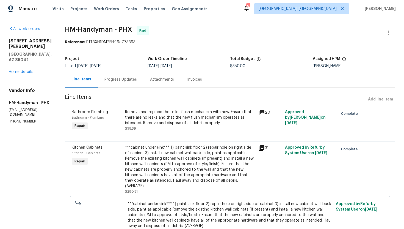
click at [92, 29] on span "HM-Handyman - PHX" at bounding box center [98, 29] width 67 height 7
click at [25, 70] on link "Home details" at bounding box center [21, 72] width 24 height 4
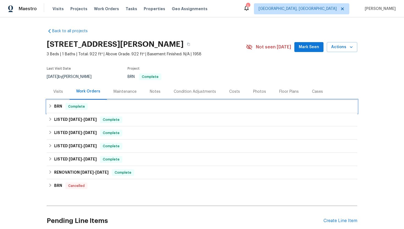
click at [62, 102] on div "BRN Complete" at bounding box center [202, 106] width 311 height 13
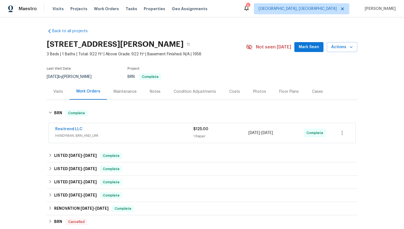
click at [88, 134] on span "HANDYMAN, BRN_AND_LRR" at bounding box center [124, 136] width 138 height 6
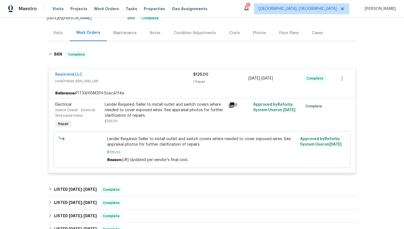
scroll to position [98, 0]
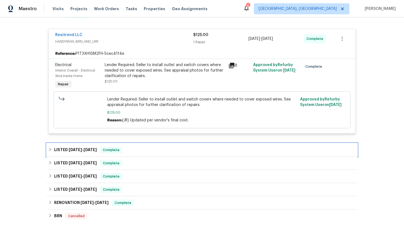
click at [87, 152] on span "4/30/25" at bounding box center [90, 150] width 13 height 4
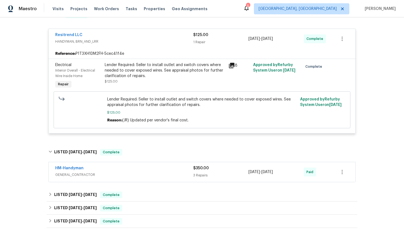
click at [232, 63] on icon at bounding box center [232, 66] width 6 height 6
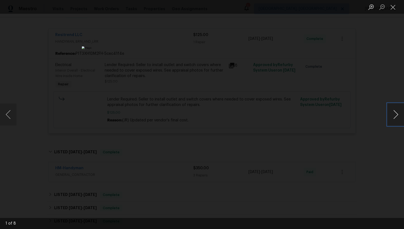
click at [397, 112] on button "Next image" at bounding box center [396, 114] width 17 height 22
click at [397, 111] on button "Next image" at bounding box center [396, 114] width 17 height 22
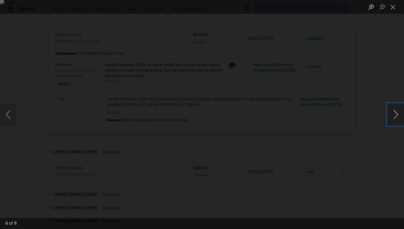
click at [397, 111] on button "Next image" at bounding box center [396, 114] width 17 height 22
click at [393, 8] on button "Close lightbox" at bounding box center [393, 7] width 11 height 10
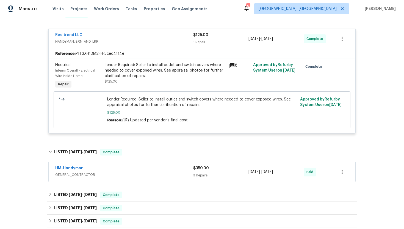
scroll to position [21, 0]
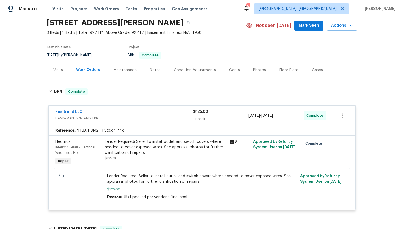
click at [56, 73] on div "Visits" at bounding box center [58, 70] width 23 height 16
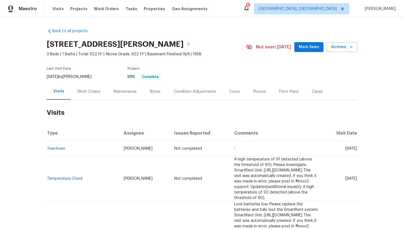
click at [89, 87] on div "Work Orders" at bounding box center [89, 91] width 36 height 16
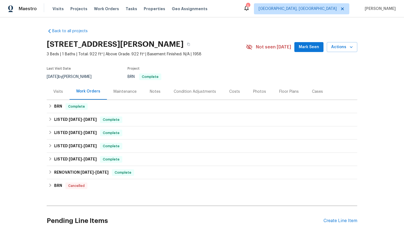
scroll to position [48, 0]
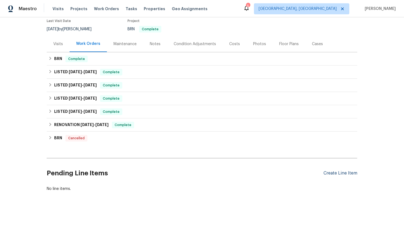
click at [328, 173] on div "Create Line Item" at bounding box center [341, 173] width 34 height 5
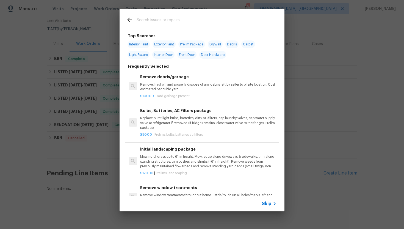
click at [174, 87] on p "Remove, haul off, and properly dispose of any debris left by seller to offsite …" at bounding box center [208, 86] width 136 height 9
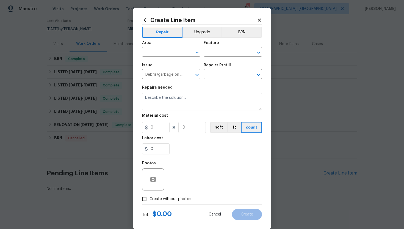
type input "Remove debris/garbage $100.00"
type textarea "Remove, haul off, and properly dispose of any debris left by seller to offsite …"
type input "100"
type input "1"
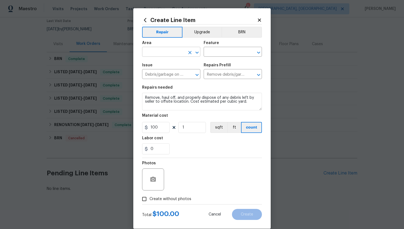
click at [170, 53] on input "text" at bounding box center [163, 52] width 43 height 9
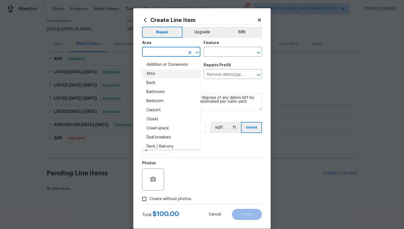
click at [169, 76] on li "Attic" at bounding box center [171, 73] width 58 height 9
type input "Attic"
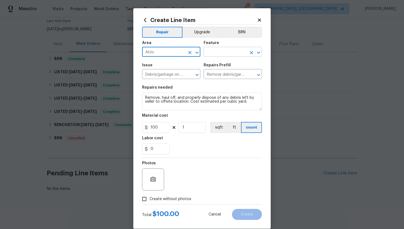
click at [214, 54] on input "text" at bounding box center [225, 52] width 43 height 9
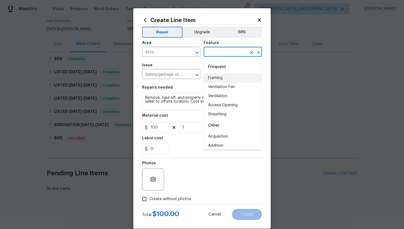
click at [218, 78] on li "Framing" at bounding box center [233, 77] width 58 height 9
type input "Framing"
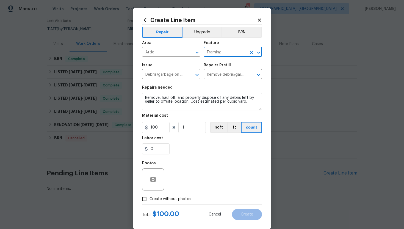
click at [147, 202] on input "Create without photos" at bounding box center [144, 199] width 10 height 10
checkbox input "true"
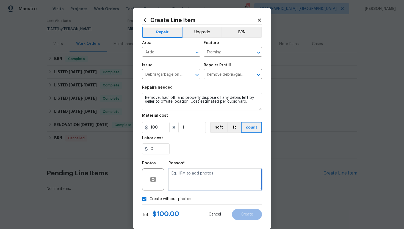
click at [200, 175] on textarea at bounding box center [216, 179] width 94 height 22
type textarea "N/A"
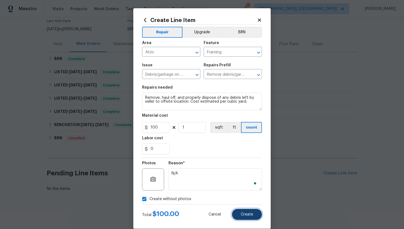
click at [240, 216] on button "Create" at bounding box center [247, 214] width 30 height 11
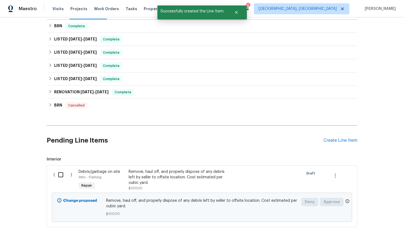
scroll to position [87, 0]
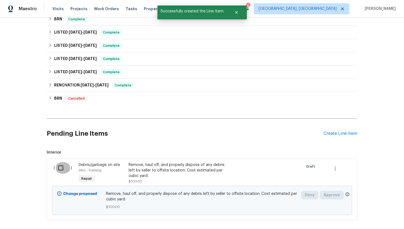
click at [64, 168] on input "checkbox" at bounding box center [63, 168] width 16 height 12
checkbox input "true"
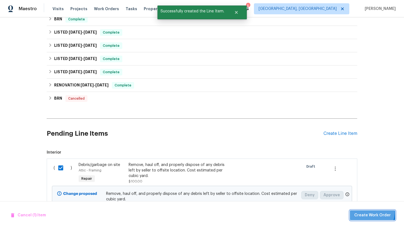
click at [364, 210] on button "Create Work Order" at bounding box center [372, 215] width 45 height 10
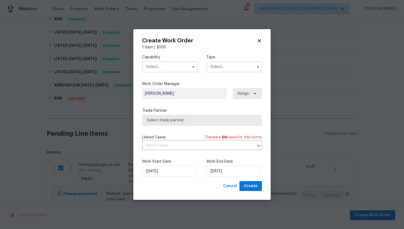
click at [163, 67] on input "text" at bounding box center [170, 66] width 56 height 11
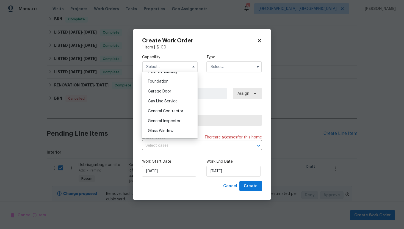
scroll to position [232, 0]
click at [170, 108] on span "General Contractor" at bounding box center [165, 109] width 35 height 4
type input "General Contractor"
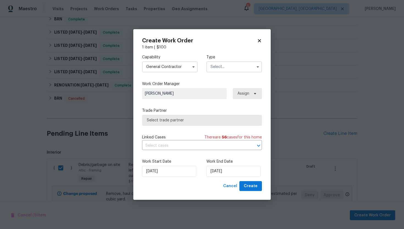
click at [229, 68] on input "text" at bounding box center [235, 66] width 56 height 11
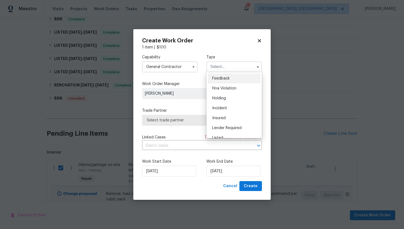
click at [229, 79] on span "Feedback" at bounding box center [221, 78] width 18 height 4
type input "Feedback"
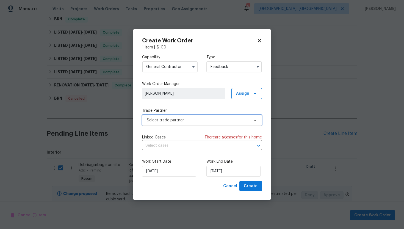
click at [191, 117] on span "Select trade partner" at bounding box center [198, 120] width 103 height 6
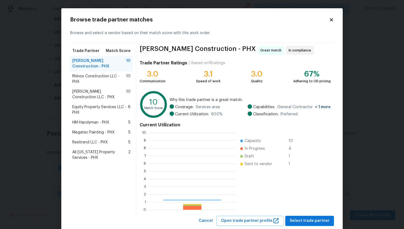
scroll to position [77, 87]
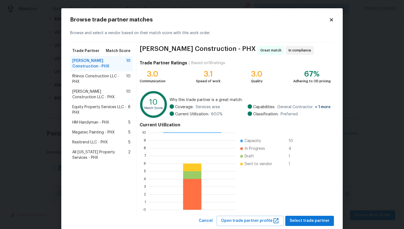
click at [333, 20] on icon at bounding box center [331, 19] width 5 height 5
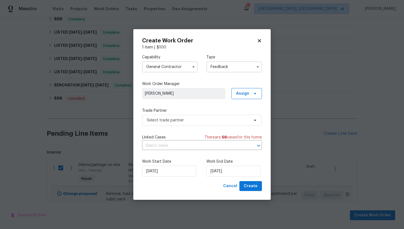
click at [259, 40] on icon at bounding box center [259, 40] width 3 height 3
checkbox input "false"
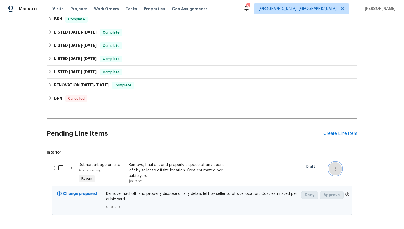
click at [335, 169] on icon "button" at bounding box center [335, 168] width 7 height 7
click at [340, 168] on li "Cancel" at bounding box center [339, 168] width 21 height 9
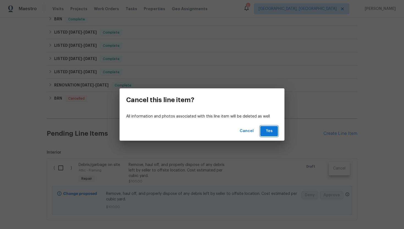
click at [272, 130] on span "Yes" at bounding box center [269, 131] width 9 height 7
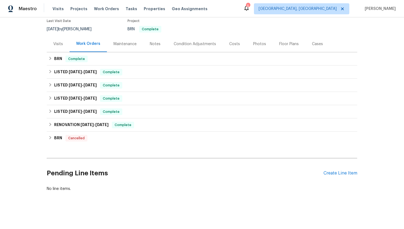
click at [58, 41] on div "Visits" at bounding box center [58, 44] width 10 height 6
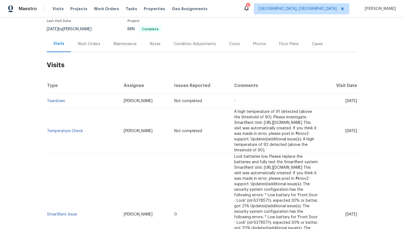
drag, startPoint x: 337, startPoint y: 191, endPoint x: 357, endPoint y: 193, distance: 20.2
click at [357, 212] on span "Tue, Jun 17 2025" at bounding box center [352, 214] width 12 height 4
copy span "Jun 17 2025"
click at [90, 47] on div "Work Orders" at bounding box center [89, 44] width 36 height 16
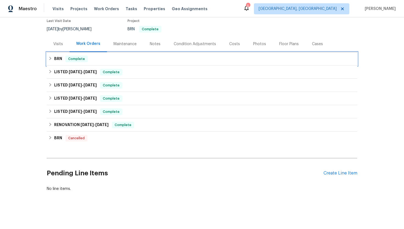
click at [90, 64] on div "BRN Complete" at bounding box center [202, 58] width 311 height 13
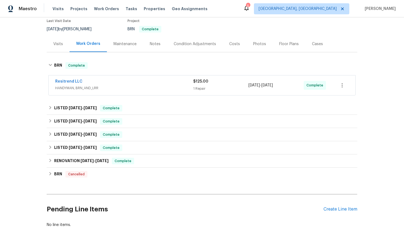
click at [101, 100] on div "Back to all projects 2236 E Nancy Ln, Phoenix, AZ 85042 3 Beds | 1 Baths | Tota…" at bounding box center [202, 104] width 311 height 256
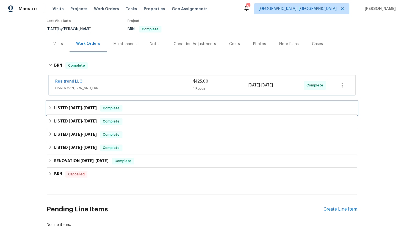
click at [104, 108] on div "LISTED 4/23/25 - 4/30/25 Complete" at bounding box center [201, 108] width 307 height 7
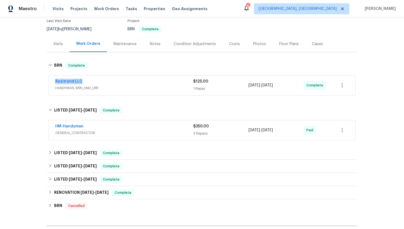
drag, startPoint x: 90, startPoint y: 81, endPoint x: 53, endPoint y: 80, distance: 36.9
click at [53, 80] on div "Resitrend LLC HANDYMAN, BRN_AND_LRR $125.00 1 Repair 8/5/2025 - 8/7/2025 Comple…" at bounding box center [202, 85] width 307 height 20
copy link "Resitrend LLC"
drag, startPoint x: 289, startPoint y: 86, endPoint x: 246, endPoint y: 86, distance: 42.6
click at [246, 86] on div "Resitrend LLC HANDYMAN, BRN_AND_LRR $125.00 1 Repair 8/5/2025 - 8/7/2025 Comple…" at bounding box center [195, 85] width 281 height 13
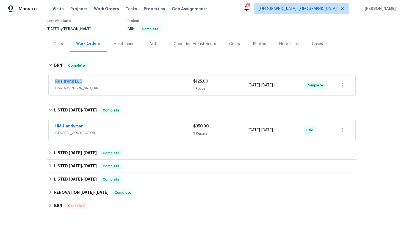
copy div "1 Repair 8/5/2025 - 8/7/2025"
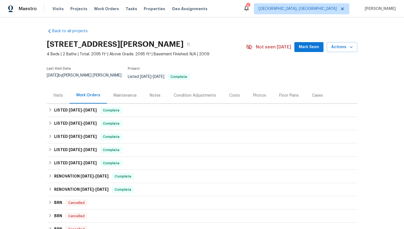
click at [59, 93] on div "Visits" at bounding box center [58, 96] width 10 height 6
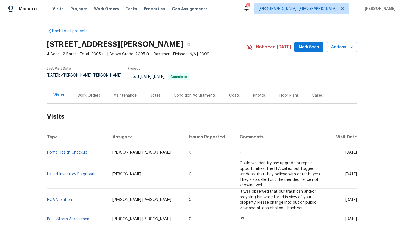
drag, startPoint x: 335, startPoint y: 148, endPoint x: 357, endPoint y: 151, distance: 22.5
click at [357, 151] on td "[DATE]" at bounding box center [343, 152] width 29 height 15
copy span "[DATE]"
click at [90, 95] on div "Work Orders" at bounding box center [89, 95] width 36 height 16
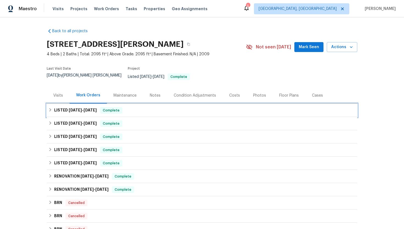
click at [91, 108] on span "[DATE]" at bounding box center [90, 110] width 13 height 4
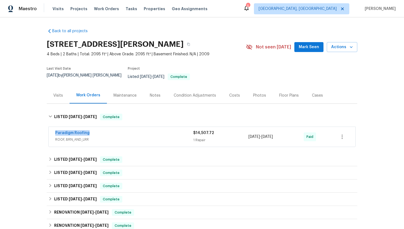
drag, startPoint x: 96, startPoint y: 131, endPoint x: 43, endPoint y: 129, distance: 52.9
click at [43, 129] on div "Back to all projects [STREET_ADDRESS][PERSON_NAME] 4 Beds | 2 Baths | Total: 20…" at bounding box center [202, 122] width 404 height 211
copy link "Paradigm Roofing"
drag, startPoint x: 287, startPoint y: 136, endPoint x: 235, endPoint y: 135, distance: 52.0
click at [235, 135] on div "Paradigm Roofing ROOF, BRN_AND_LRR $14,507.72 1 Repair [DATE] - [DATE] Paid" at bounding box center [195, 136] width 281 height 13
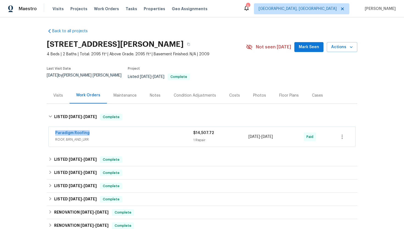
copy div "[DATE] - [DATE]"
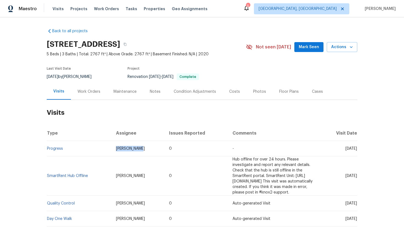
drag, startPoint x: 129, startPoint y: 149, endPoint x: 103, endPoint y: 149, distance: 26.1
click at [112, 149] on td "[PERSON_NAME]" at bounding box center [138, 148] width 53 height 15
copy span "[PERSON_NAME]"
drag, startPoint x: 337, startPoint y: 149, endPoint x: 356, endPoint y: 149, distance: 18.7
click at [356, 149] on span "[DATE]" at bounding box center [352, 149] width 12 height 4
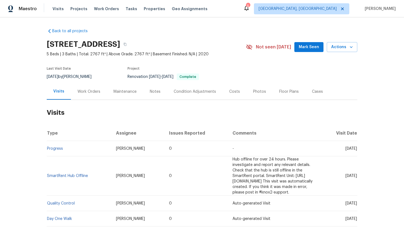
click at [341, 155] on td "[DATE]" at bounding box center [340, 148] width 36 height 15
drag, startPoint x: 337, startPoint y: 149, endPoint x: 356, endPoint y: 150, distance: 19.6
click at [356, 150] on span "[DATE]" at bounding box center [352, 149] width 12 height 4
copy span "[DATE]"
click at [87, 95] on div "Work Orders" at bounding box center [89, 91] width 36 height 16
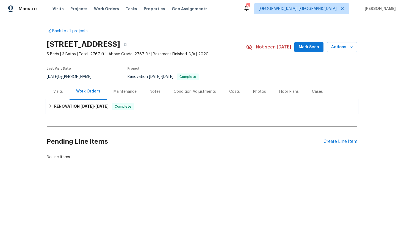
click at [95, 107] on span "[DATE] - [DATE]" at bounding box center [95, 106] width 28 height 4
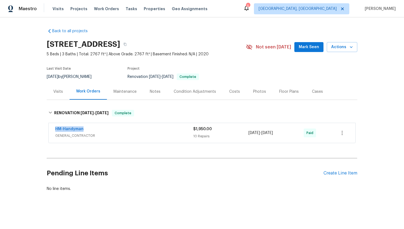
drag, startPoint x: 97, startPoint y: 130, endPoint x: 51, endPoint y: 129, distance: 46.5
click at [51, 129] on div "HM-Handyman GENERAL_CONTRACTOR $1,950.00 10 Repairs [DATE] - [DATE] Paid" at bounding box center [202, 133] width 307 height 20
copy link "HM-Handyman"
drag, startPoint x: 290, startPoint y: 134, endPoint x: 245, endPoint y: 134, distance: 45.4
click at [245, 134] on div "HM-Handyman GENERAL_CONTRACTOR $1,950.00 10 Repairs [DATE] - [DATE] Paid" at bounding box center [195, 132] width 281 height 13
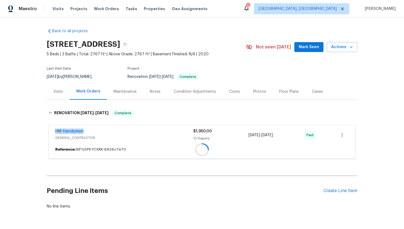
copy div "[DATE] - [DATE]"
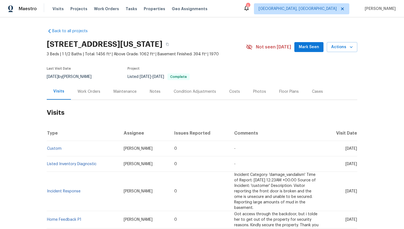
click at [94, 90] on div "Work Orders" at bounding box center [89, 92] width 23 height 6
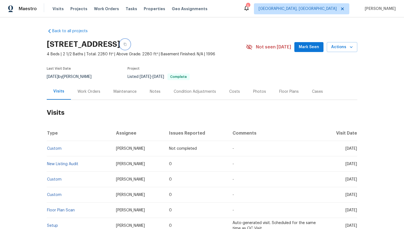
click at [130, 43] on button "button" at bounding box center [125, 44] width 10 height 10
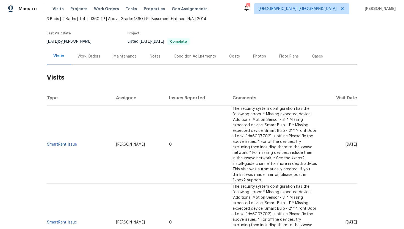
scroll to position [37, 0]
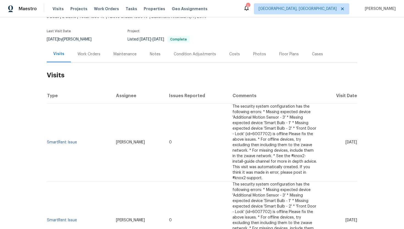
click at [314, 56] on div "Cases" at bounding box center [317, 54] width 11 height 6
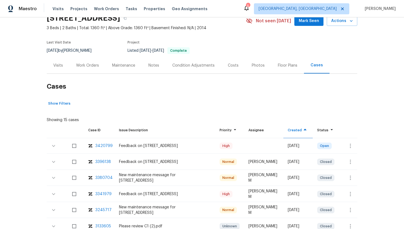
scroll to position [42, 0]
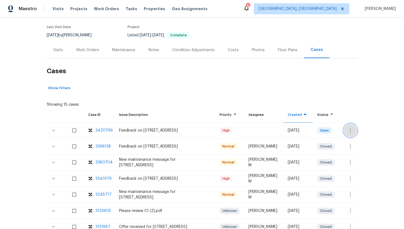
click at [352, 131] on icon "button" at bounding box center [350, 130] width 7 height 7
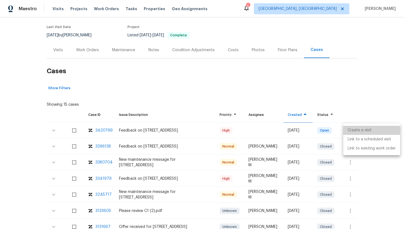
click at [355, 131] on li "Create a visit" at bounding box center [372, 130] width 57 height 9
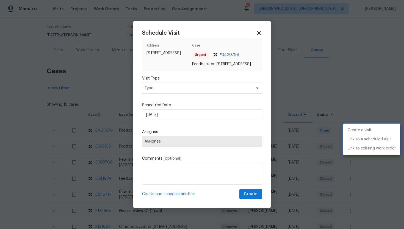
click at [178, 90] on div at bounding box center [202, 114] width 404 height 229
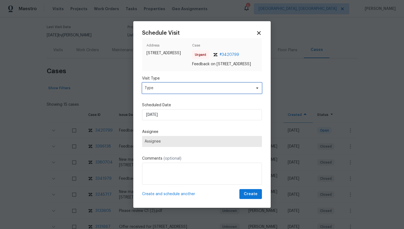
click at [178, 90] on span "Type" at bounding box center [198, 88] width 107 height 6
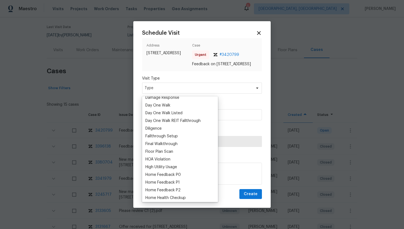
scroll to position [110, 0]
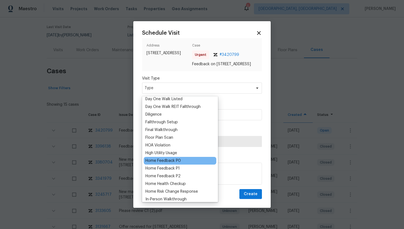
click at [176, 163] on div "Home Feedback P0" at bounding box center [162, 161] width 35 height 6
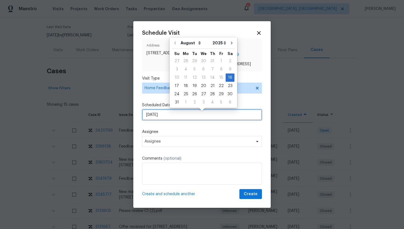
click at [173, 119] on input "[DATE]" at bounding box center [202, 114] width 120 height 11
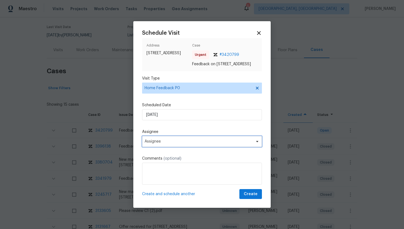
click at [175, 144] on span "Assignee" at bounding box center [199, 141] width 108 height 4
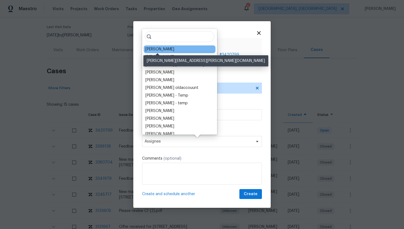
click at [165, 48] on div "[PERSON_NAME]" at bounding box center [159, 49] width 29 height 6
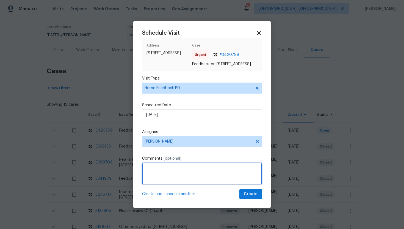
click at [172, 174] on textarea at bounding box center [202, 174] width 120 height 22
paste textarea "Feedback Message: no access method working"
type textarea "Feedback Message: no access method working"
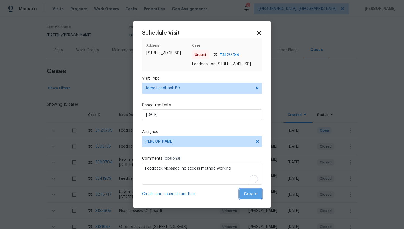
click at [248, 194] on span "Create" at bounding box center [251, 194] width 14 height 7
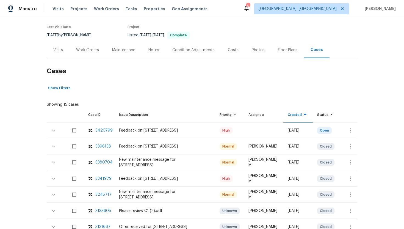
click at [61, 53] on div "Visits" at bounding box center [58, 50] width 23 height 16
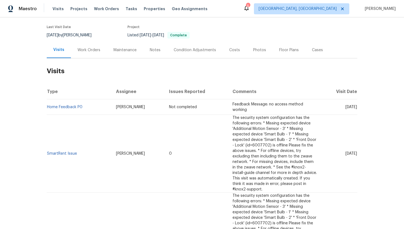
drag, startPoint x: 335, startPoint y: 153, endPoint x: 356, endPoint y: 155, distance: 21.8
click at [356, 155] on span "[DATE]" at bounding box center [352, 154] width 12 height 4
copy span "[DATE]"
click at [87, 52] on div "Work Orders" at bounding box center [89, 50] width 23 height 6
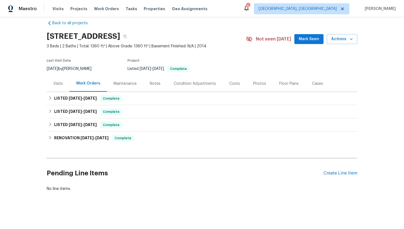
scroll to position [8, 0]
click at [90, 97] on span "[DATE]" at bounding box center [90, 98] width 13 height 4
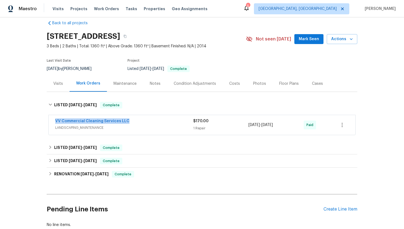
drag, startPoint x: 131, startPoint y: 120, endPoint x: 50, endPoint y: 119, distance: 81.4
click at [50, 119] on div "VV Commercial Cleaning Services LLC LANDSCAPING_MAINTENANCE $170.00 1 Repair [D…" at bounding box center [202, 125] width 307 height 20
copy link "VV Commercial Cleaning Services LLC"
drag, startPoint x: 289, startPoint y: 128, endPoint x: 241, endPoint y: 123, distance: 47.2
click at [241, 123] on div "VV Commercial Cleaning Services LLC LANDSCAPING_MAINTENANCE $170.00 1 Repair [D…" at bounding box center [195, 124] width 281 height 13
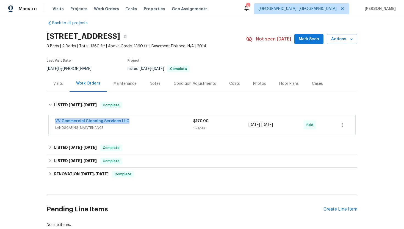
copy div "1 Repair [DATE] - [DATE]"
